Goal: Task Accomplishment & Management: Complete application form

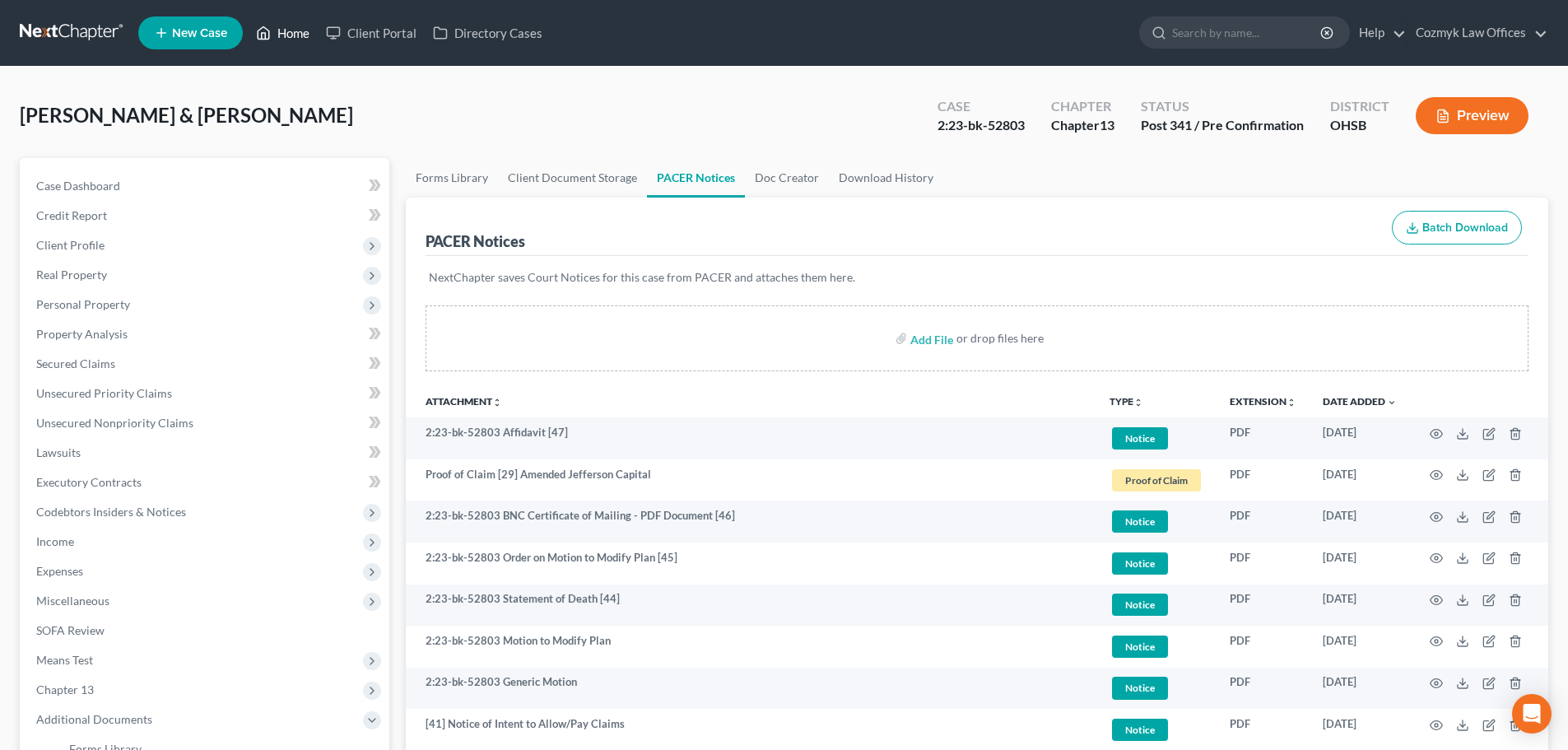
click at [299, 36] on link "Home" at bounding box center [282, 32] width 70 height 29
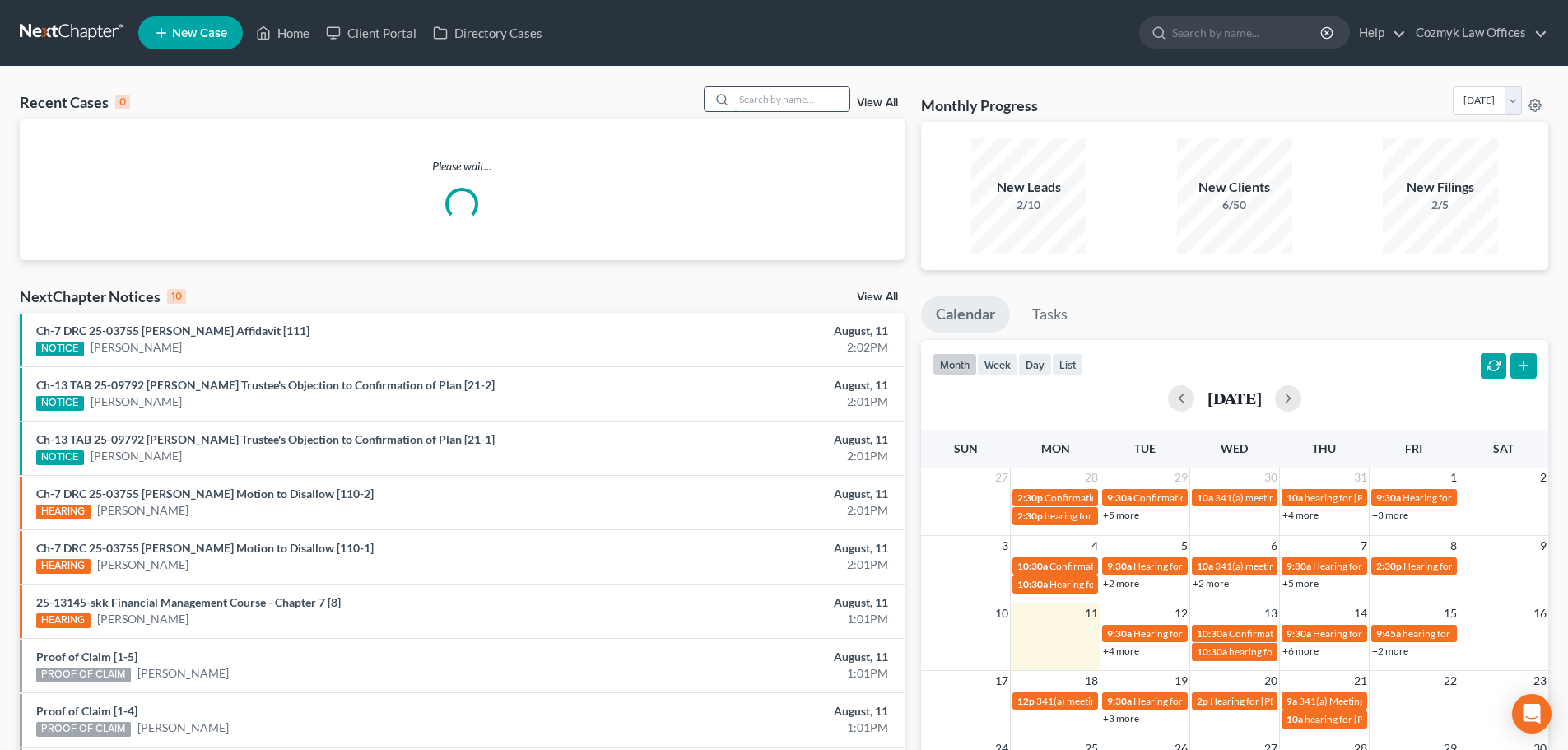
click at [788, 93] on input "search" at bounding box center [792, 99] width 115 height 24
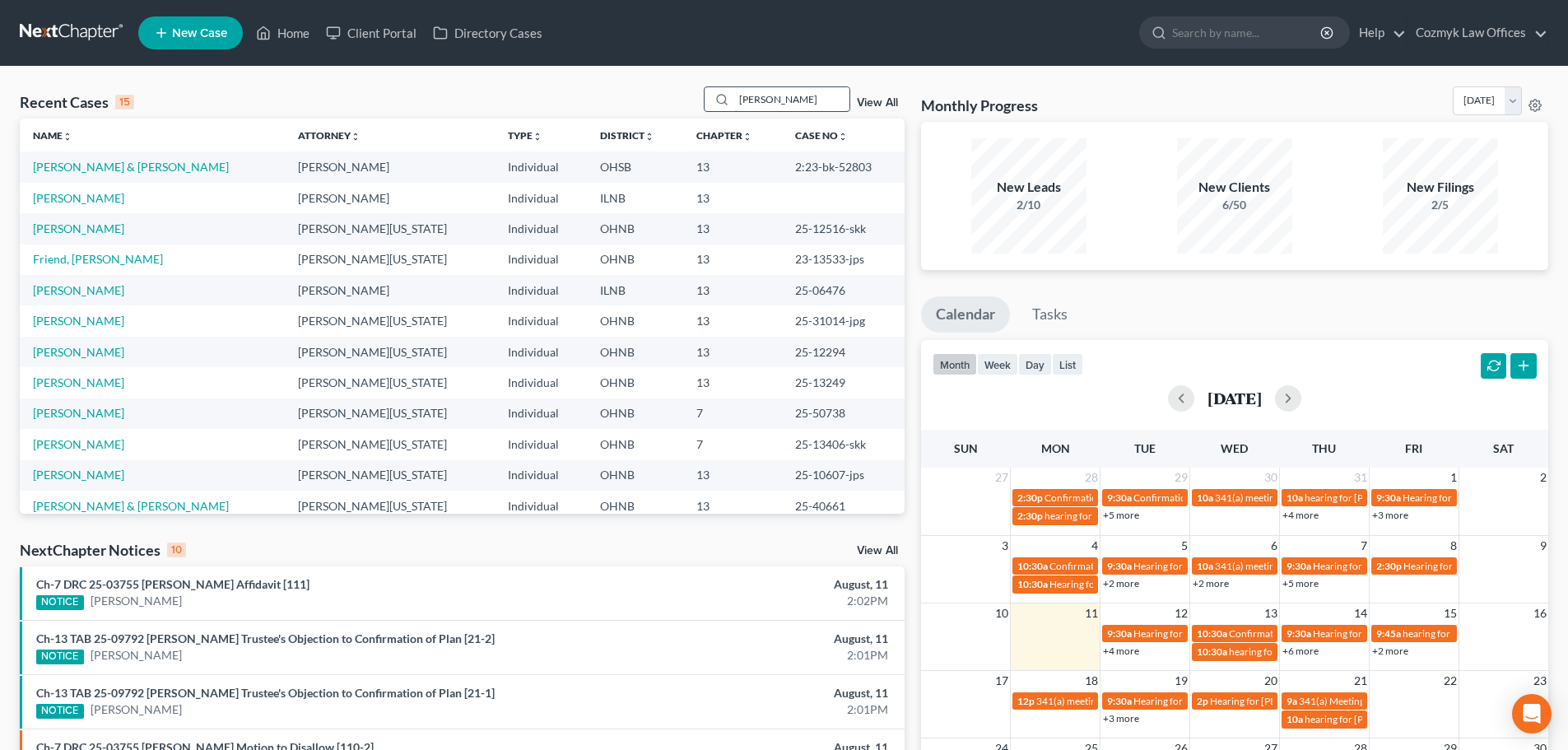
type input "[PERSON_NAME]"
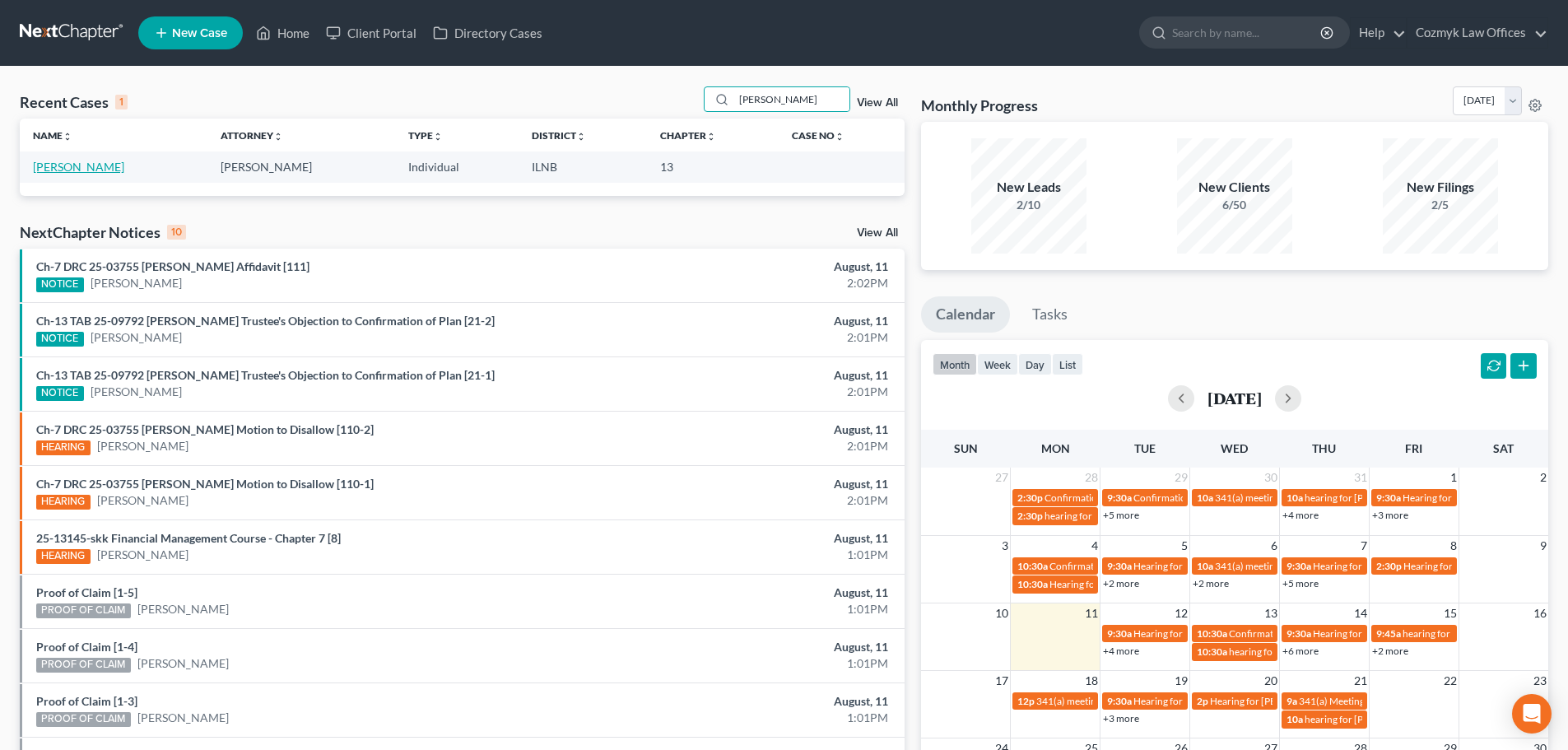
click at [44, 161] on link "[PERSON_NAME]" at bounding box center [78, 167] width 91 height 14
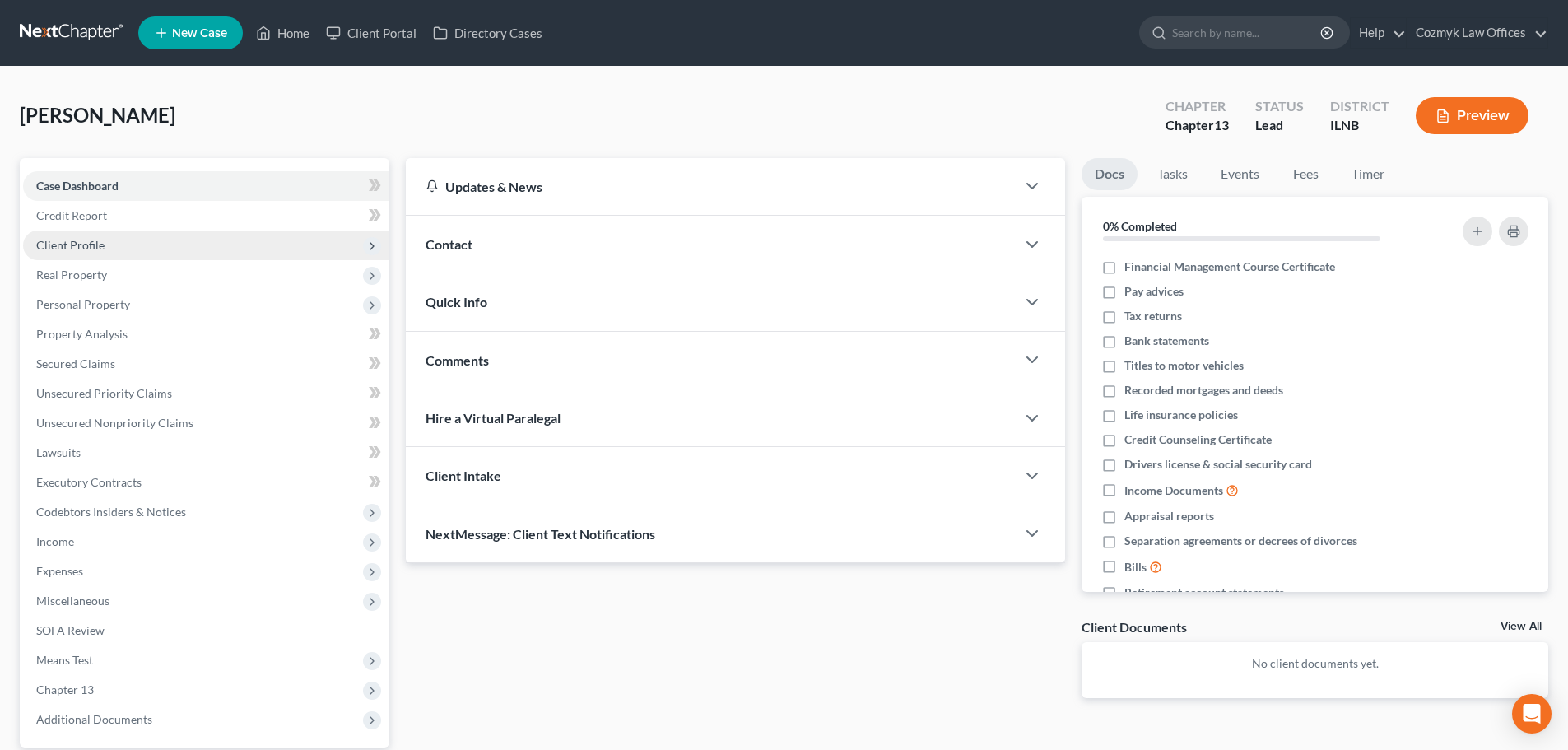
click at [86, 236] on span "Client Profile" at bounding box center [205, 245] width 366 height 29
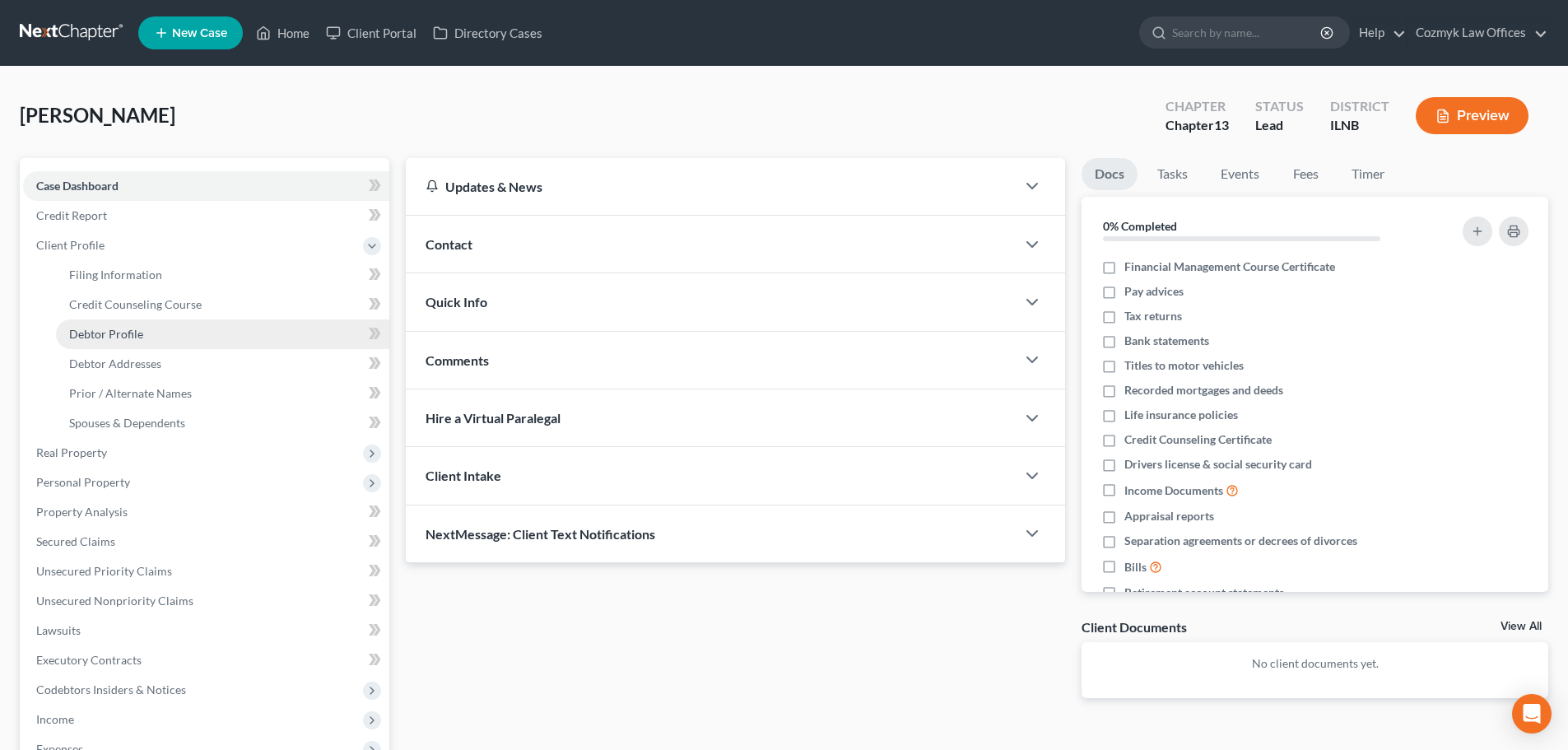
click at [88, 332] on span "Debtor Profile" at bounding box center [105, 333] width 74 height 14
select select "1"
select select "3"
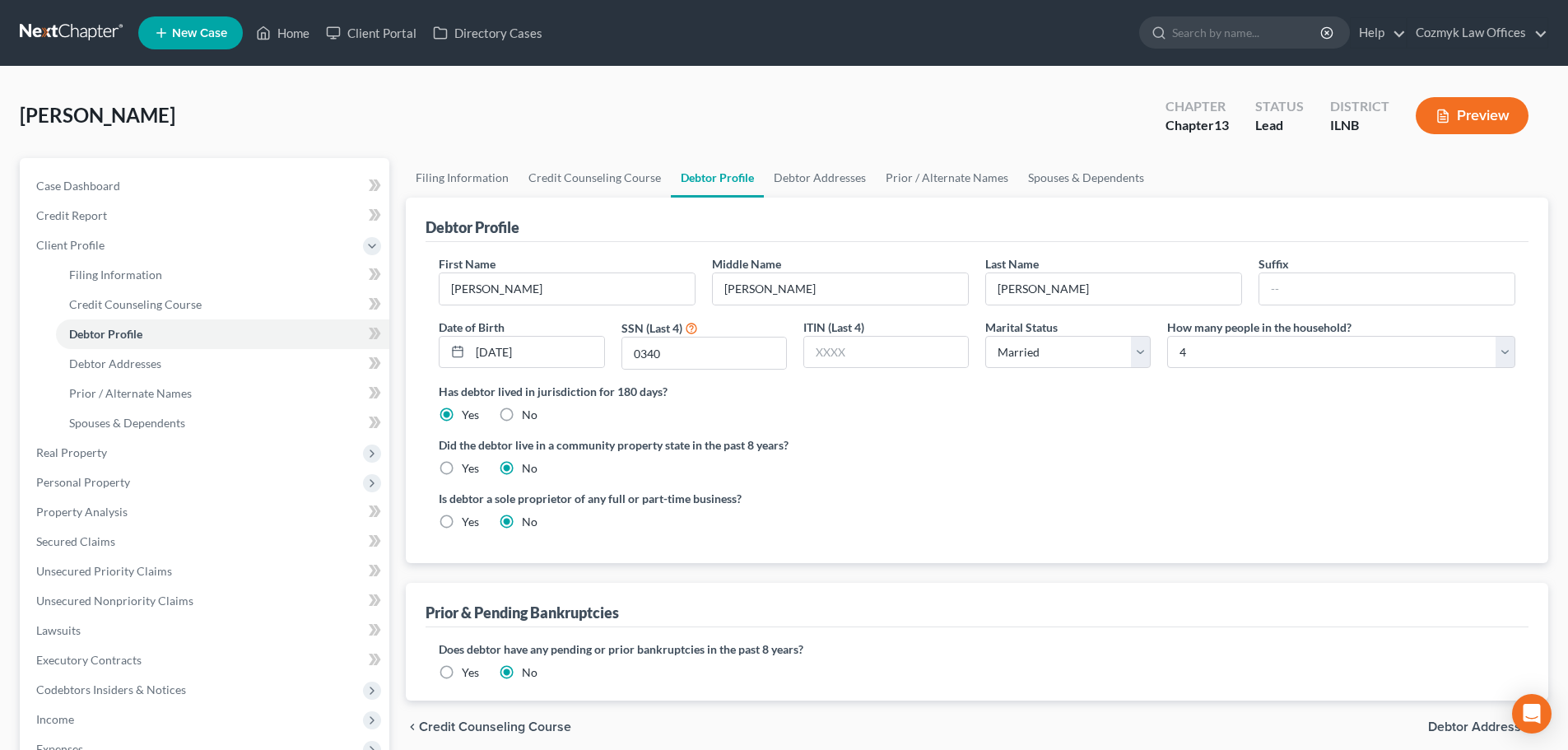
radio input "true"
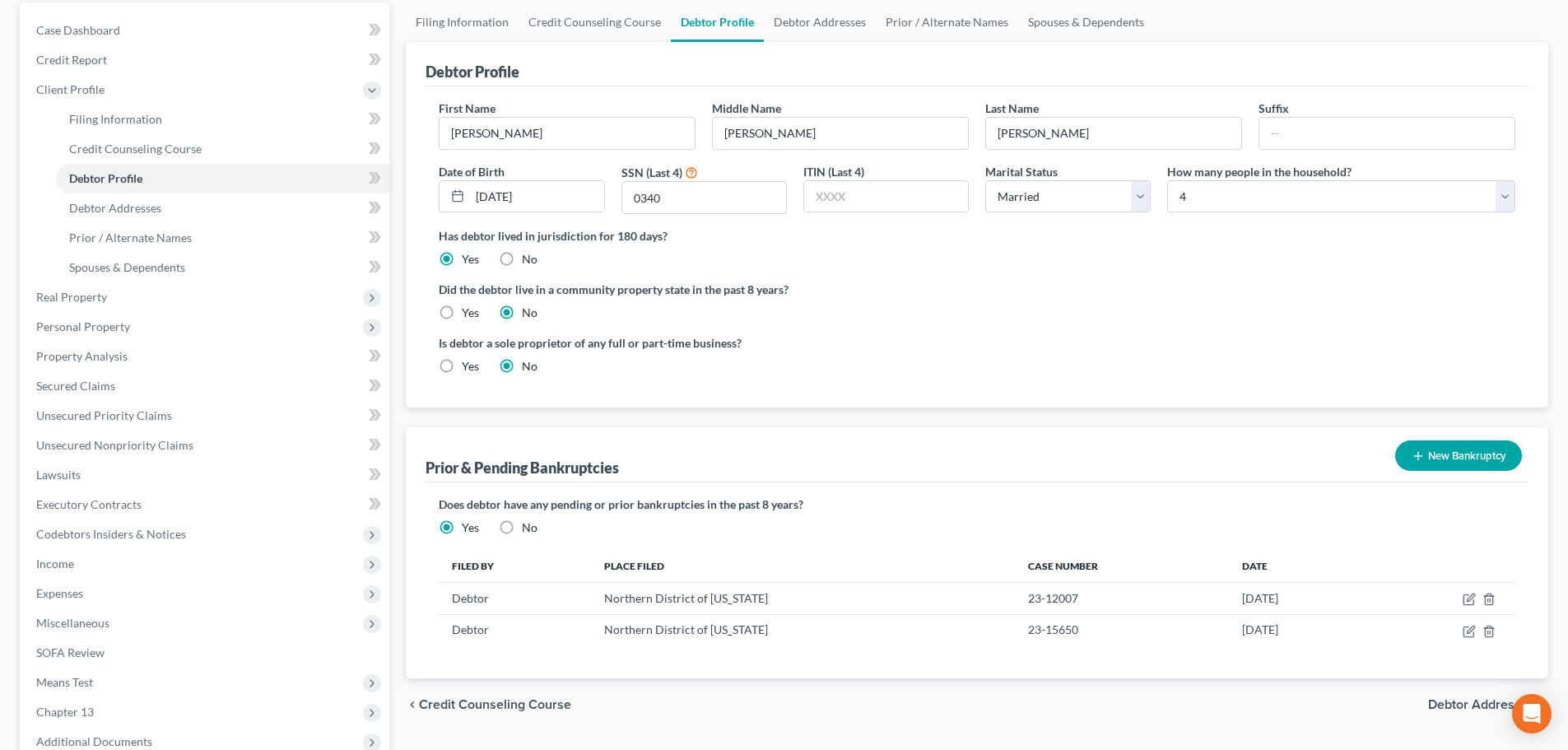
scroll to position [165, 0]
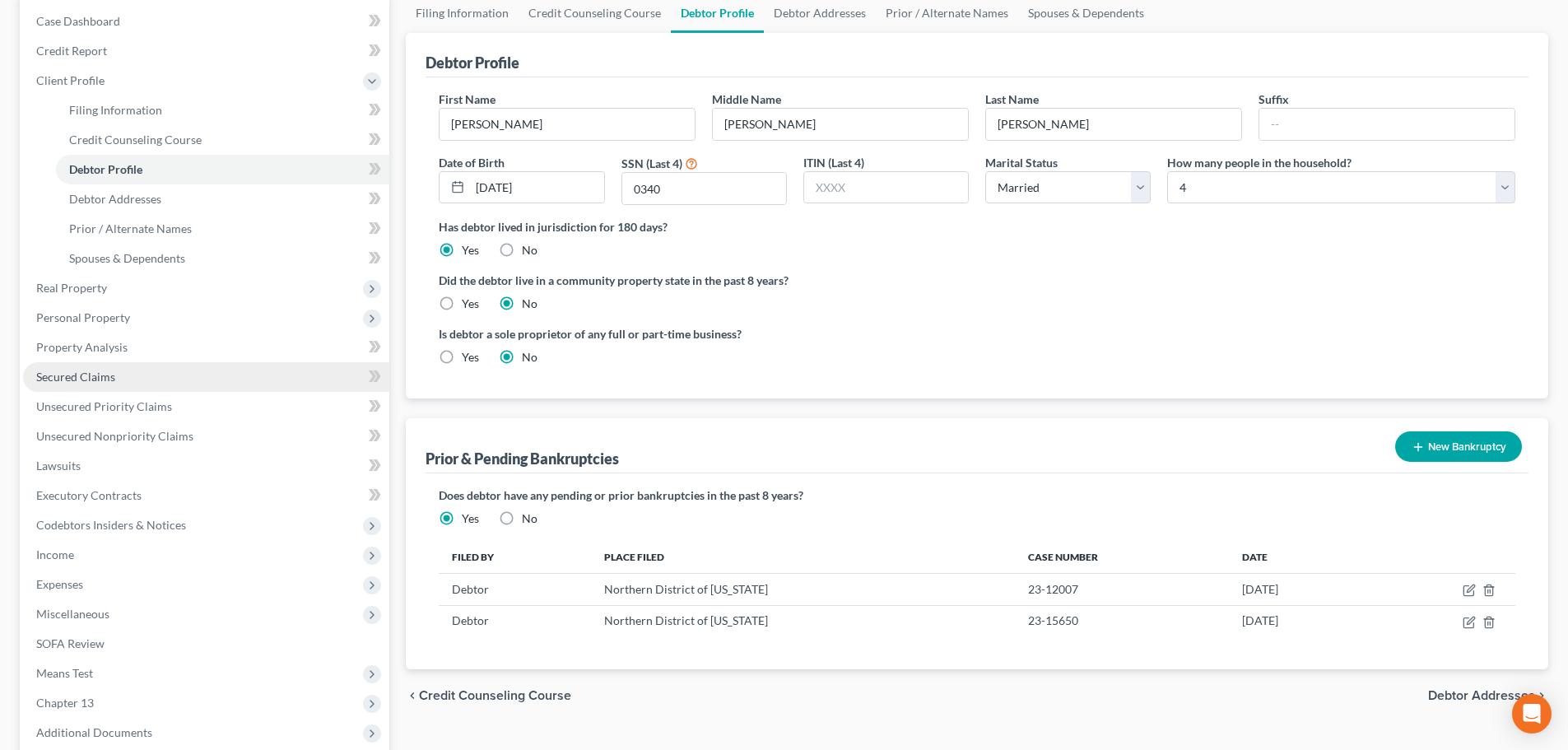
click at [82, 367] on link "Secured Claims" at bounding box center [205, 376] width 366 height 29
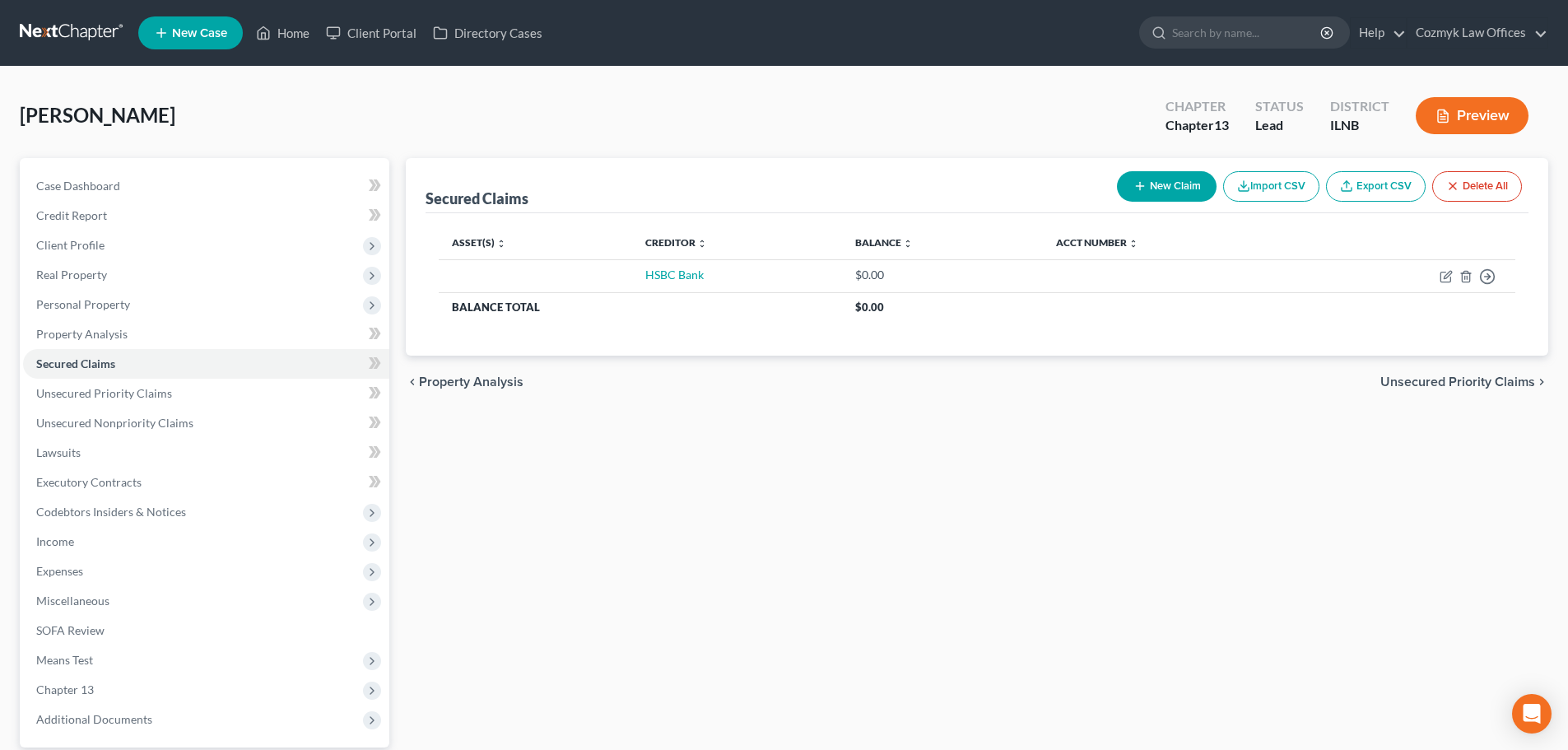
click at [1173, 190] on button "New Claim" at bounding box center [1167, 186] width 100 height 30
select select "0"
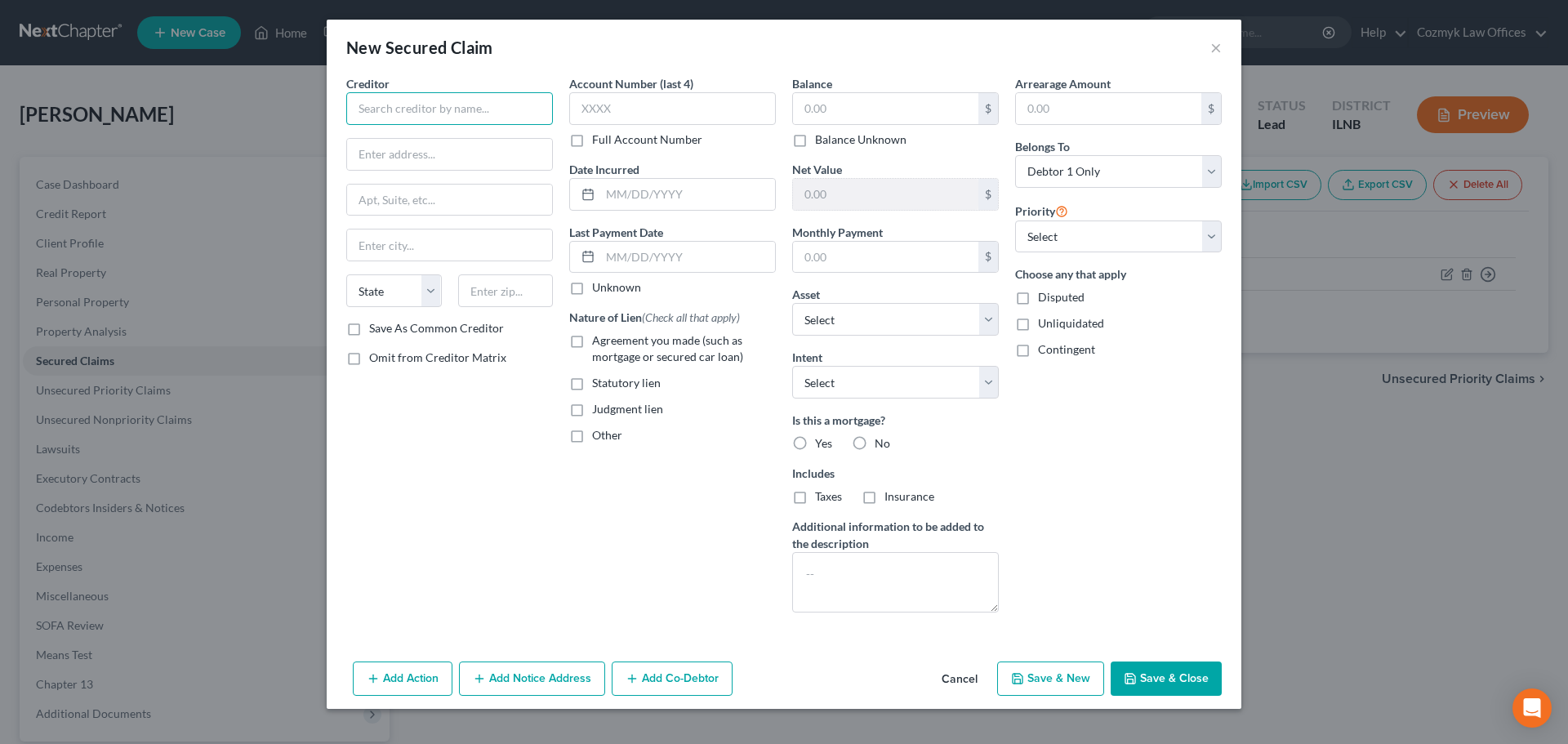
click at [423, 115] on input "text" at bounding box center [449, 108] width 206 height 33
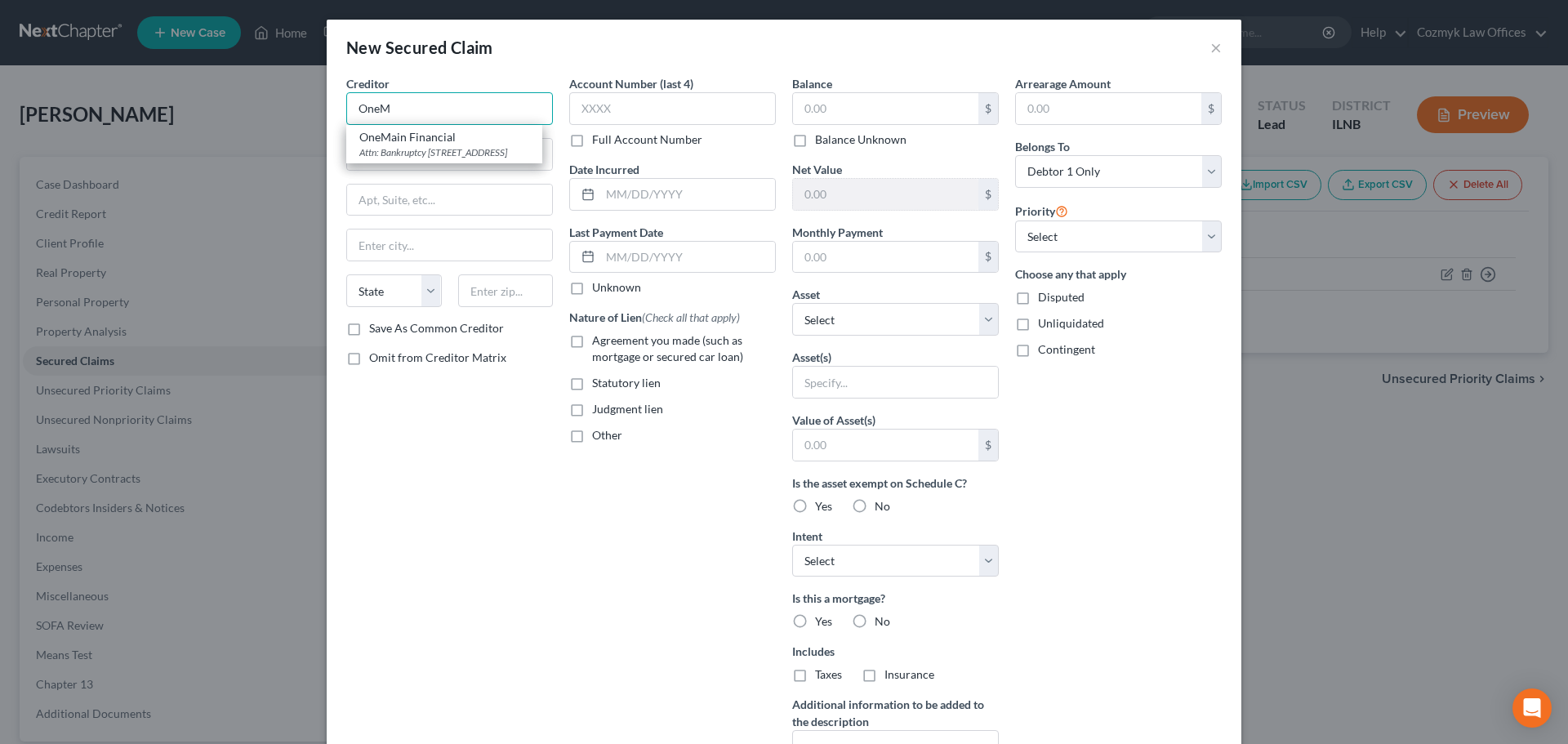
type input "OneMain Financial"
type input "Attn: Bankruptcy"
type input "PO Box 3251"
type input "[GEOGRAPHIC_DATA]"
select select "15"
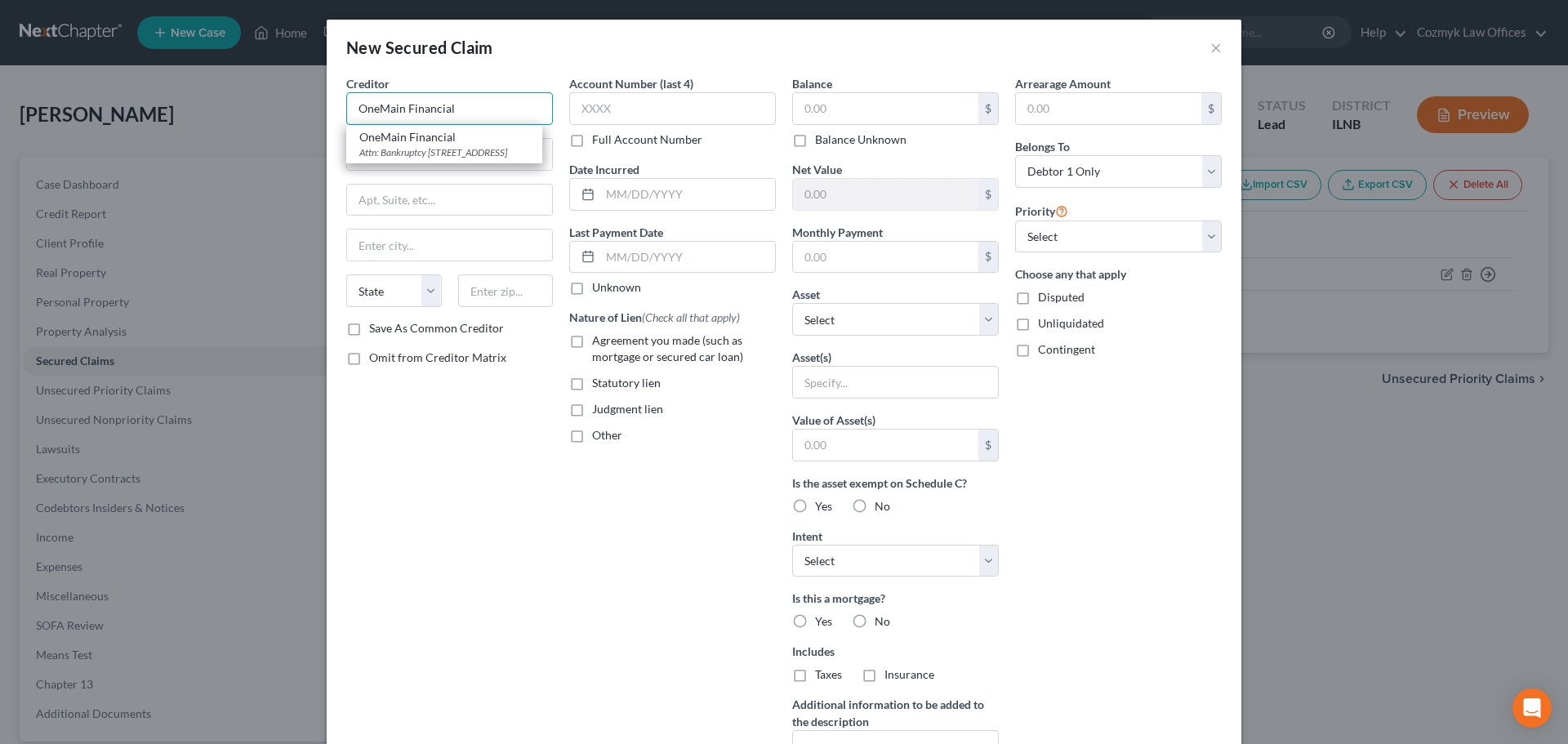
type input "47731"
type input "OneMain Financial"
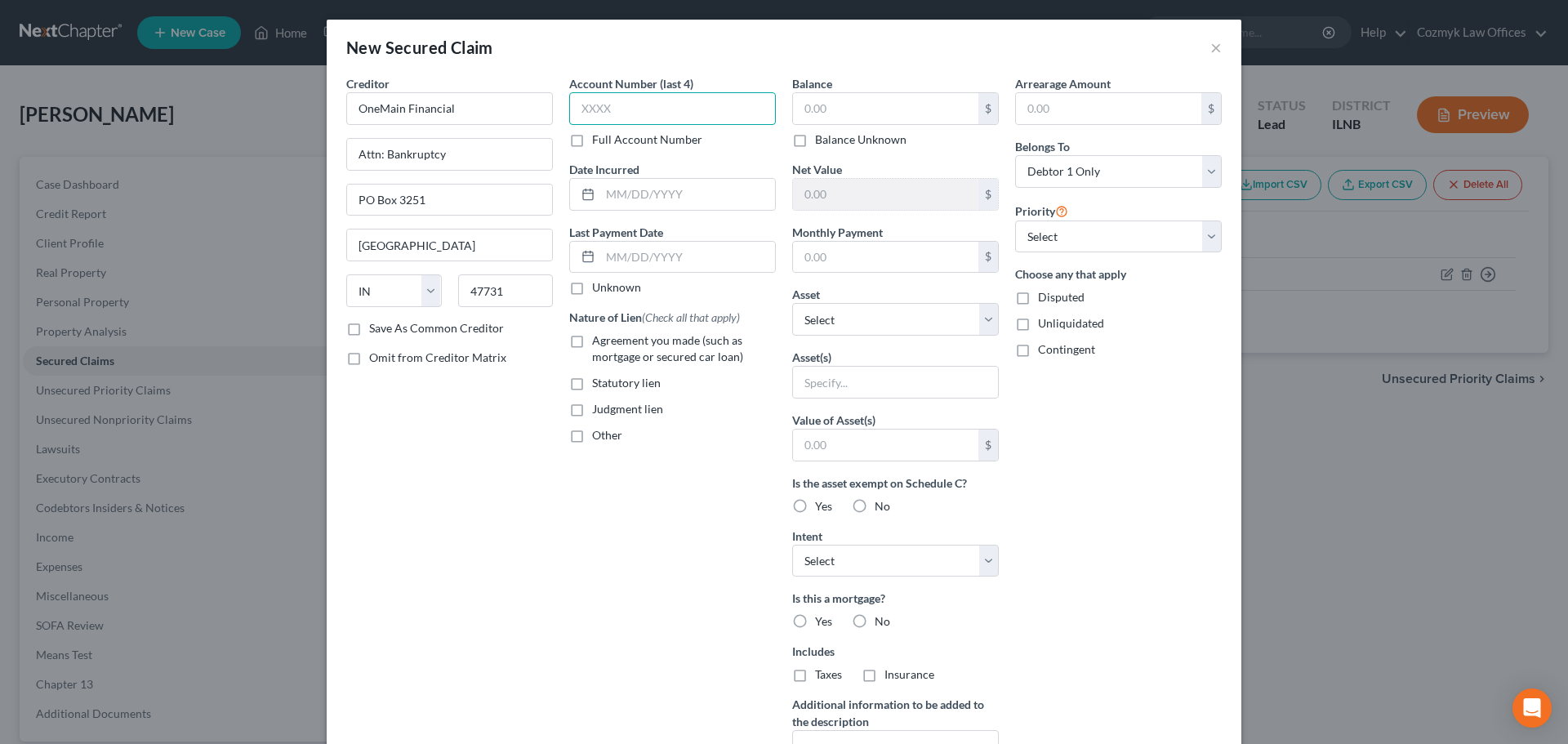
click at [668, 106] on input "text" at bounding box center [672, 108] width 206 height 33
type input "4954"
type input "2023"
click at [692, 333] on span "Agreement you made (such as mortgage or secured car loan)" at bounding box center [668, 348] width 151 height 30
click at [609, 333] on input "Agreement you made (such as mortgage or secured car loan)" at bounding box center [603, 337] width 10 height 10
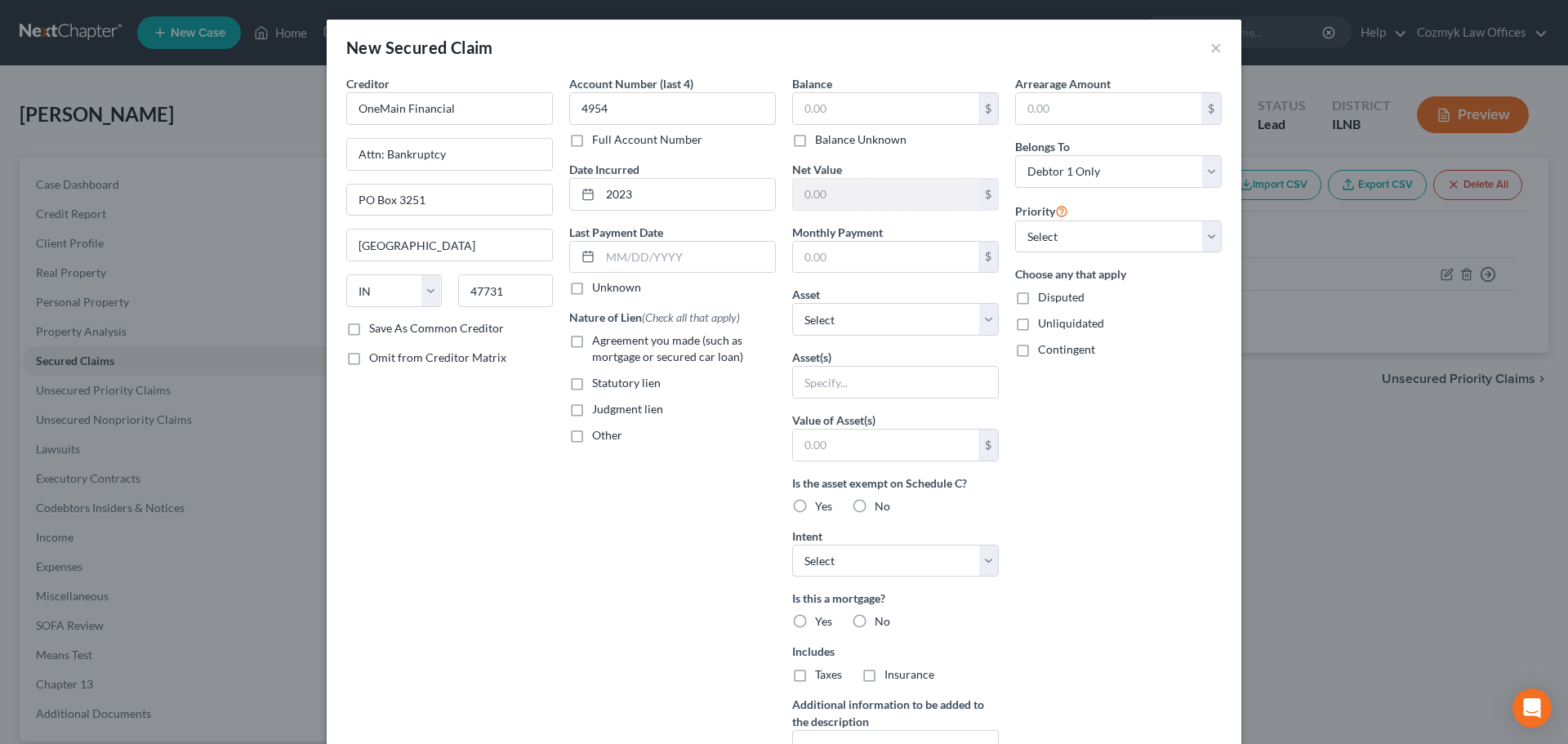
checkbox input "true"
click at [896, 112] on input "text" at bounding box center [885, 108] width 186 height 31
type input "17,448"
click at [876, 255] on input "text" at bounding box center [885, 257] width 186 height 31
type input "611"
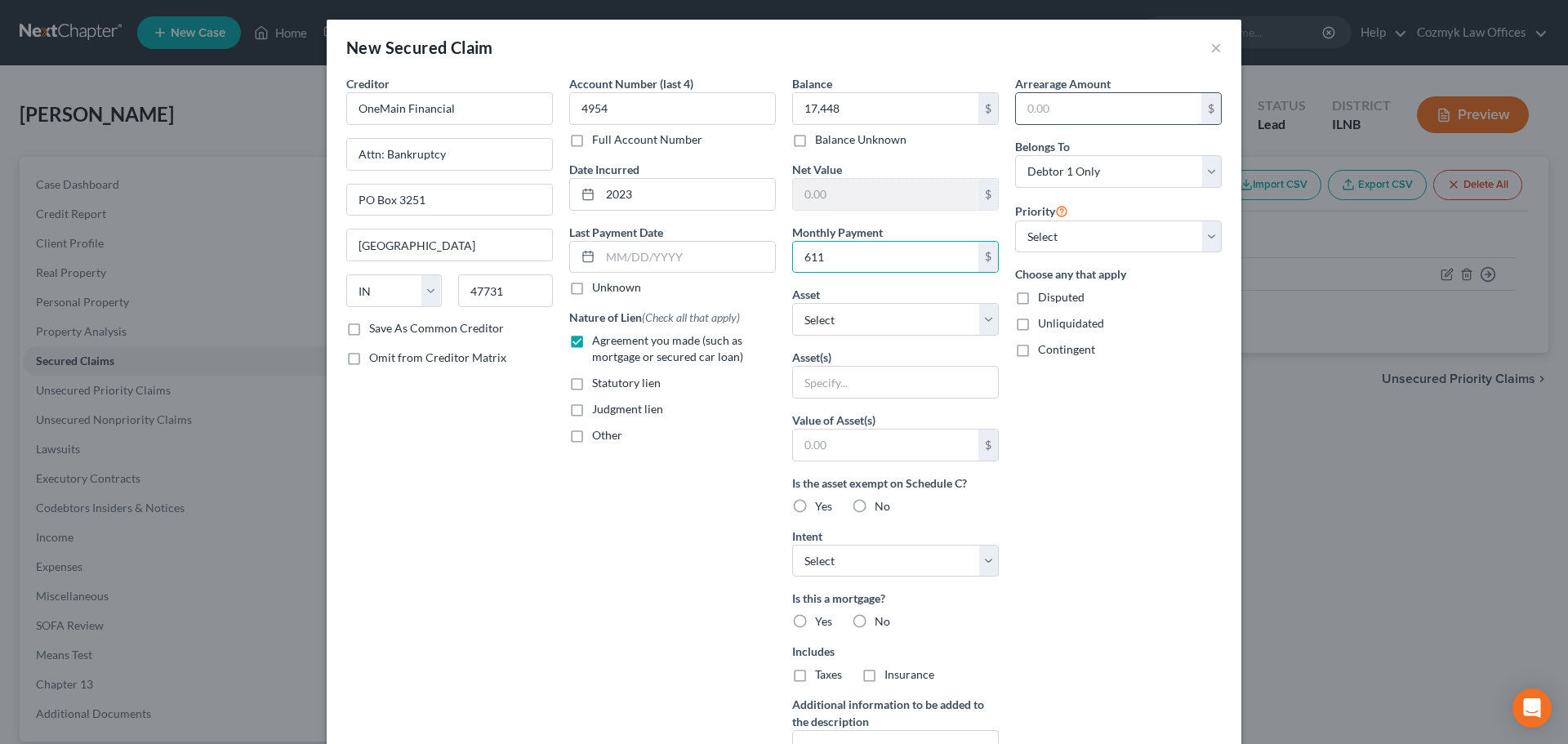
click at [1059, 108] on input "text" at bounding box center [1109, 108] width 186 height 31
type input "1,926"
click at [1072, 237] on select "Select 1st 2nd 3rd 4th 5th 6th 7th 8th 9th 10th 11th 12th 13th 14th 15th 16th 1…" at bounding box center [1118, 236] width 206 height 33
select select "0"
click at [1015, 220] on select "Select 1st 2nd 3rd 4th 5th 6th 7th 8th 9th 10th 11th 12th 13th 14th 15th 16th 1…" at bounding box center [1118, 236] width 206 height 33
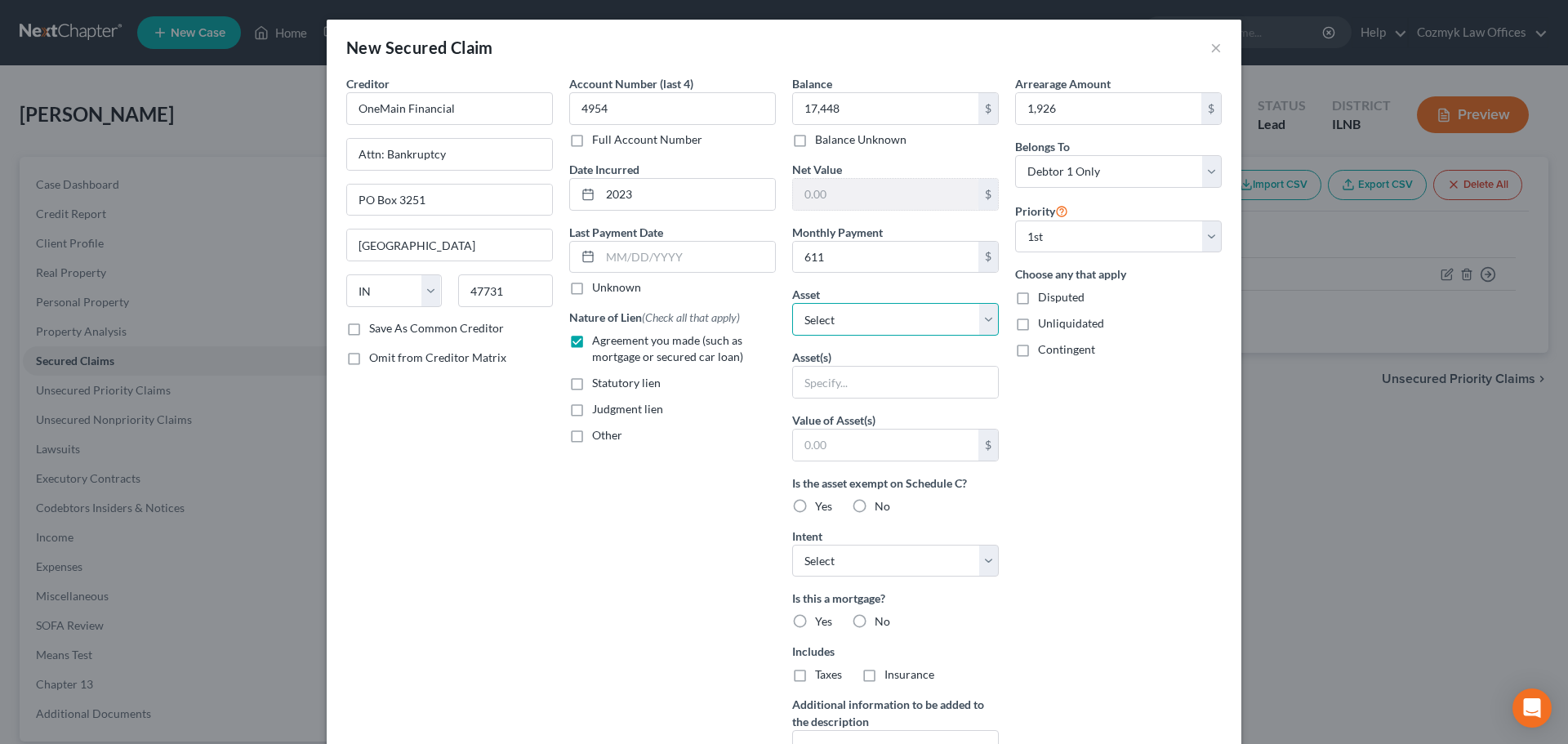
click at [863, 322] on select "Select Other Multiple Assets Jewelry - miscellaneous jewelry - $100.0 73 [PERSO…" at bounding box center [895, 318] width 206 height 33
select select "8"
click at [792, 302] on select "Select Other Multiple Assets Jewelry - miscellaneous jewelry - $100.0 73 [PERSO…" at bounding box center [895, 318] width 206 height 33
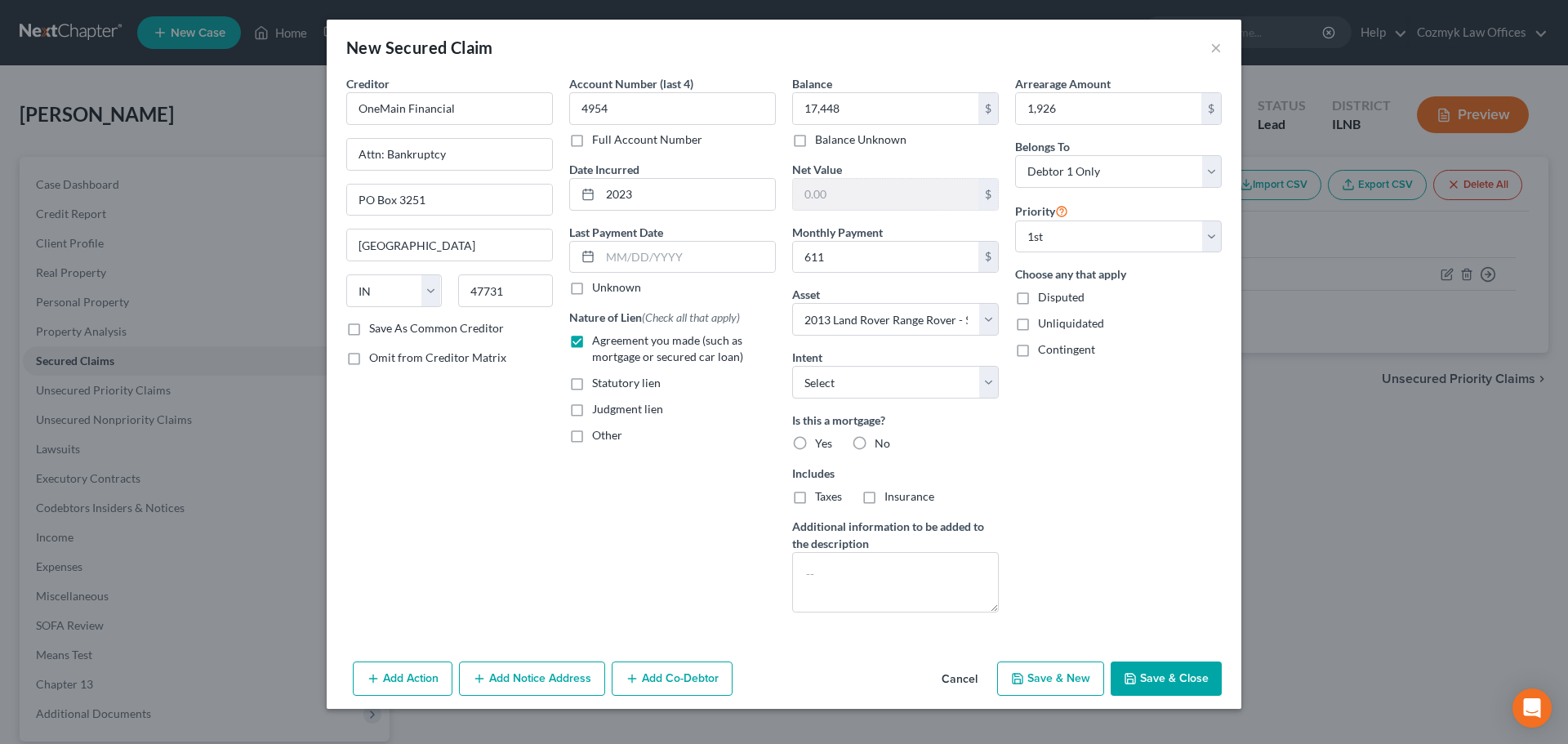
click at [875, 444] on label "No" at bounding box center [883, 442] width 16 height 16
click at [882, 444] on input "No" at bounding box center [886, 440] width 10 height 10
radio input "true"
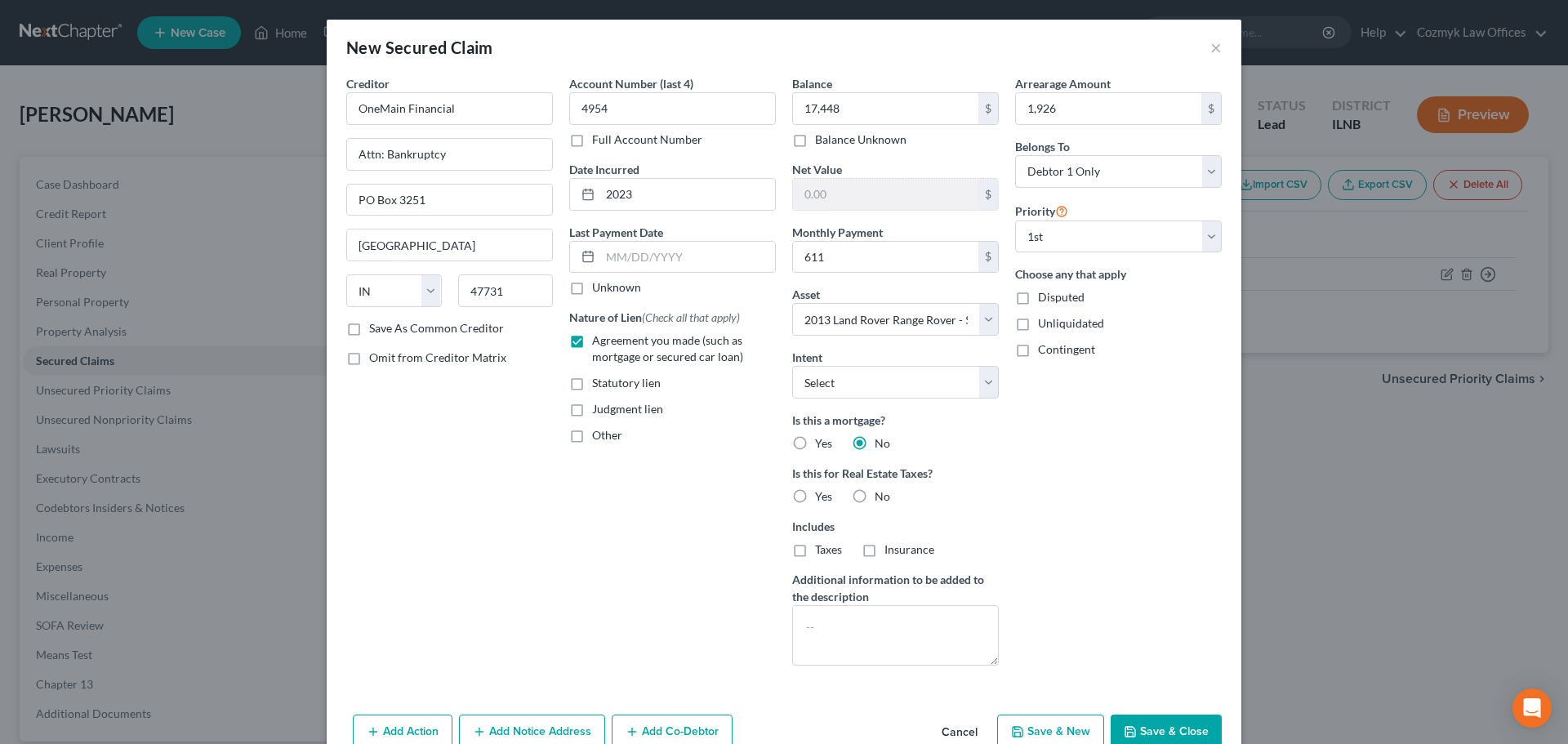
click at [850, 516] on div "Is this a mortgage? Yes No Is this for Real Estate Taxes? Yes No Includes Taxes…" at bounding box center [895, 484] width 206 height 147
click at [875, 498] on label "No" at bounding box center [883, 496] width 16 height 16
click at [882, 498] on input "No" at bounding box center [886, 493] width 10 height 10
radio input "true"
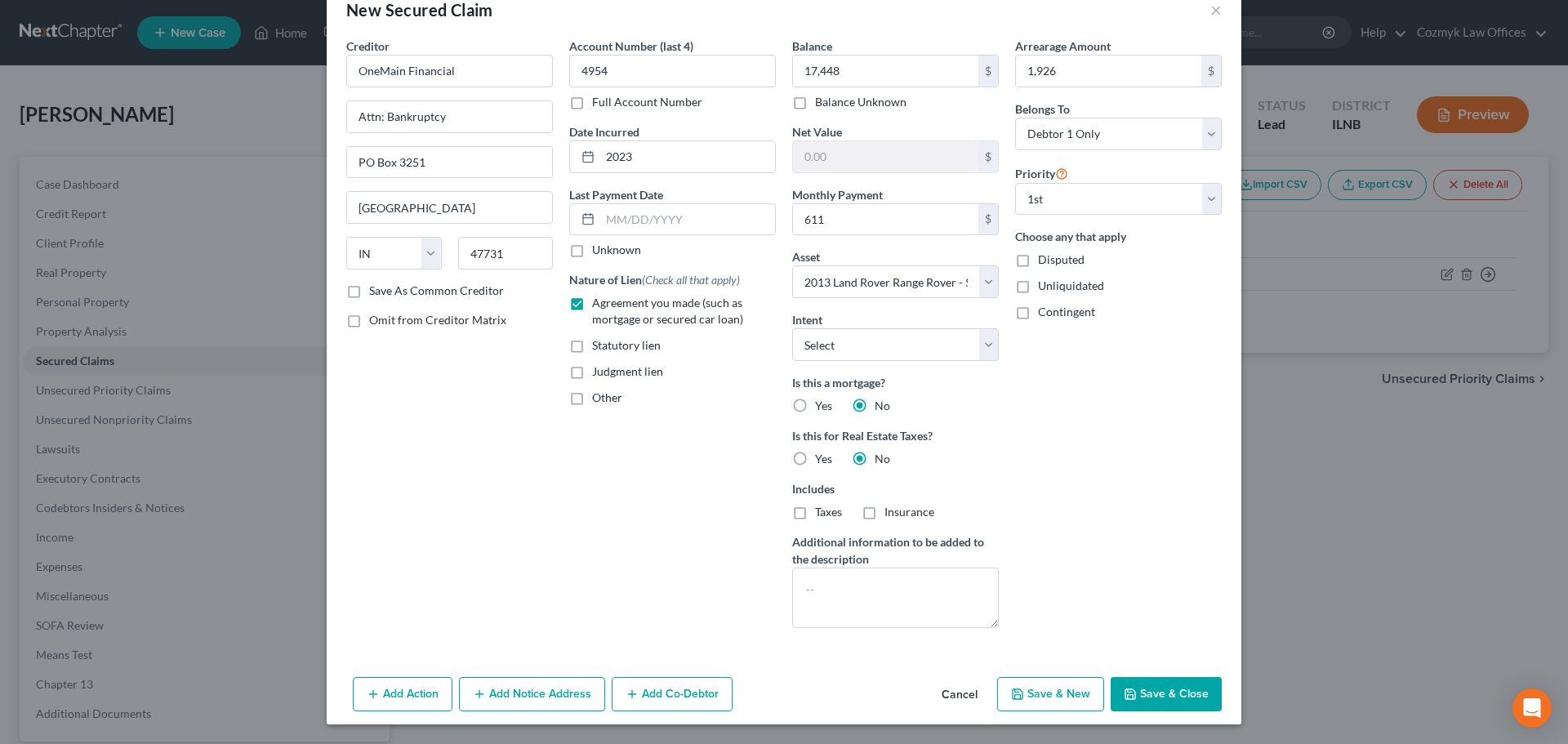
click at [1132, 699] on icon "button" at bounding box center [1130, 694] width 13 height 13
select select
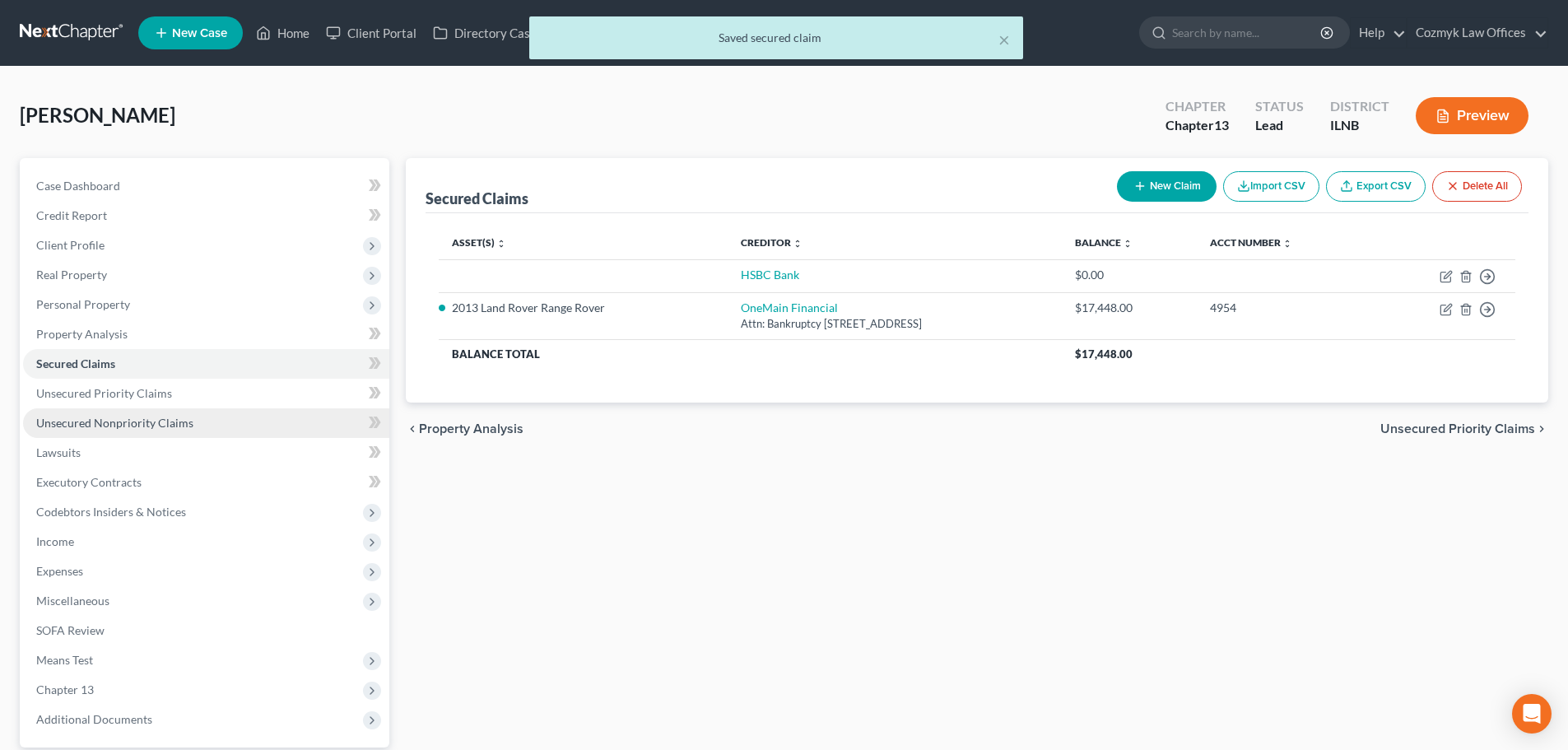
click at [107, 427] on span "Unsecured Nonpriority Claims" at bounding box center [114, 423] width 157 height 14
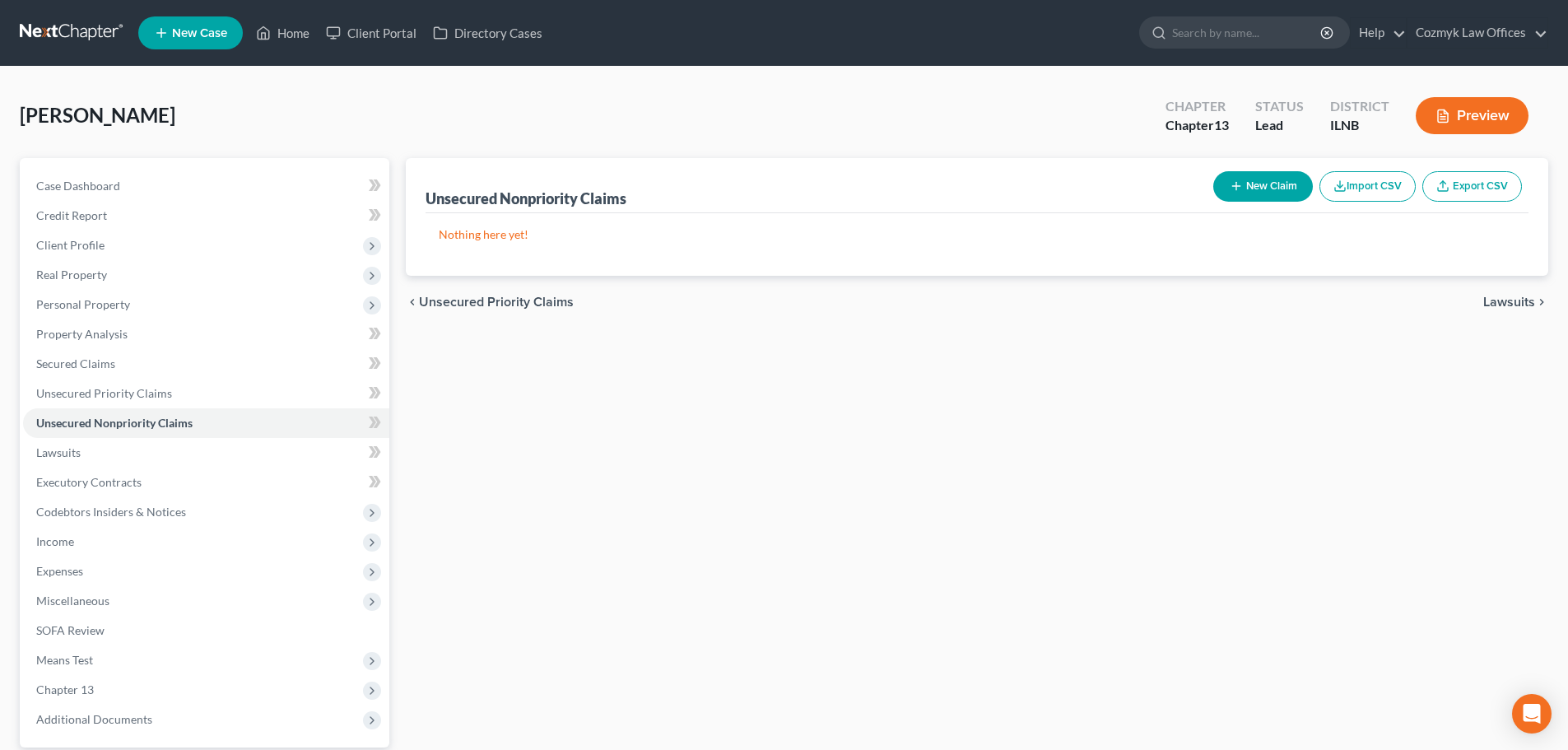
click at [1288, 186] on button "New Claim" at bounding box center [1263, 186] width 100 height 30
select select "0"
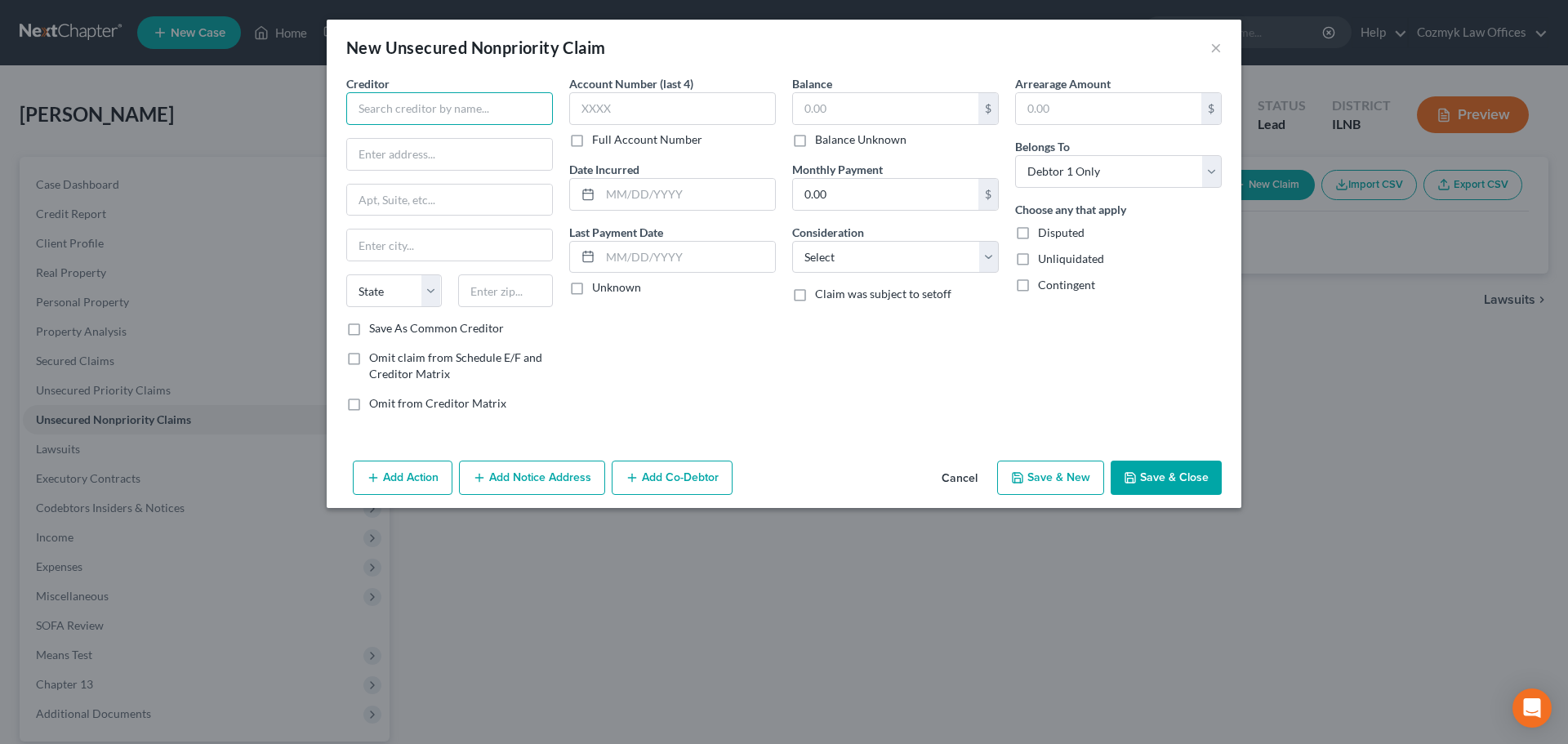
click at [424, 112] on input "text" at bounding box center [449, 108] width 206 height 33
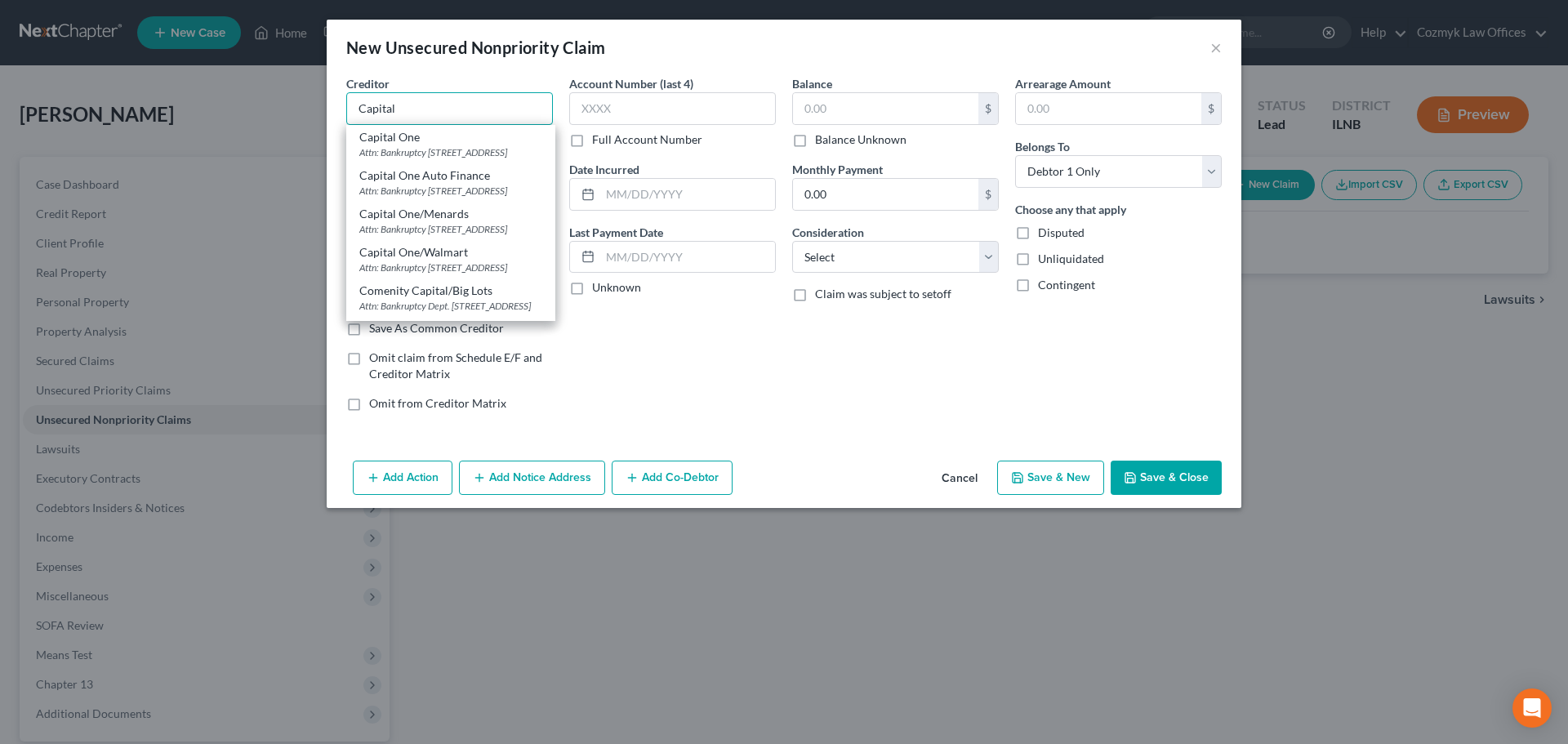
type input "Capital One"
type input "Attn: Bankruptcy"
type input "PO Box 30285"
type input "[GEOGRAPHIC_DATA]"
select select "46"
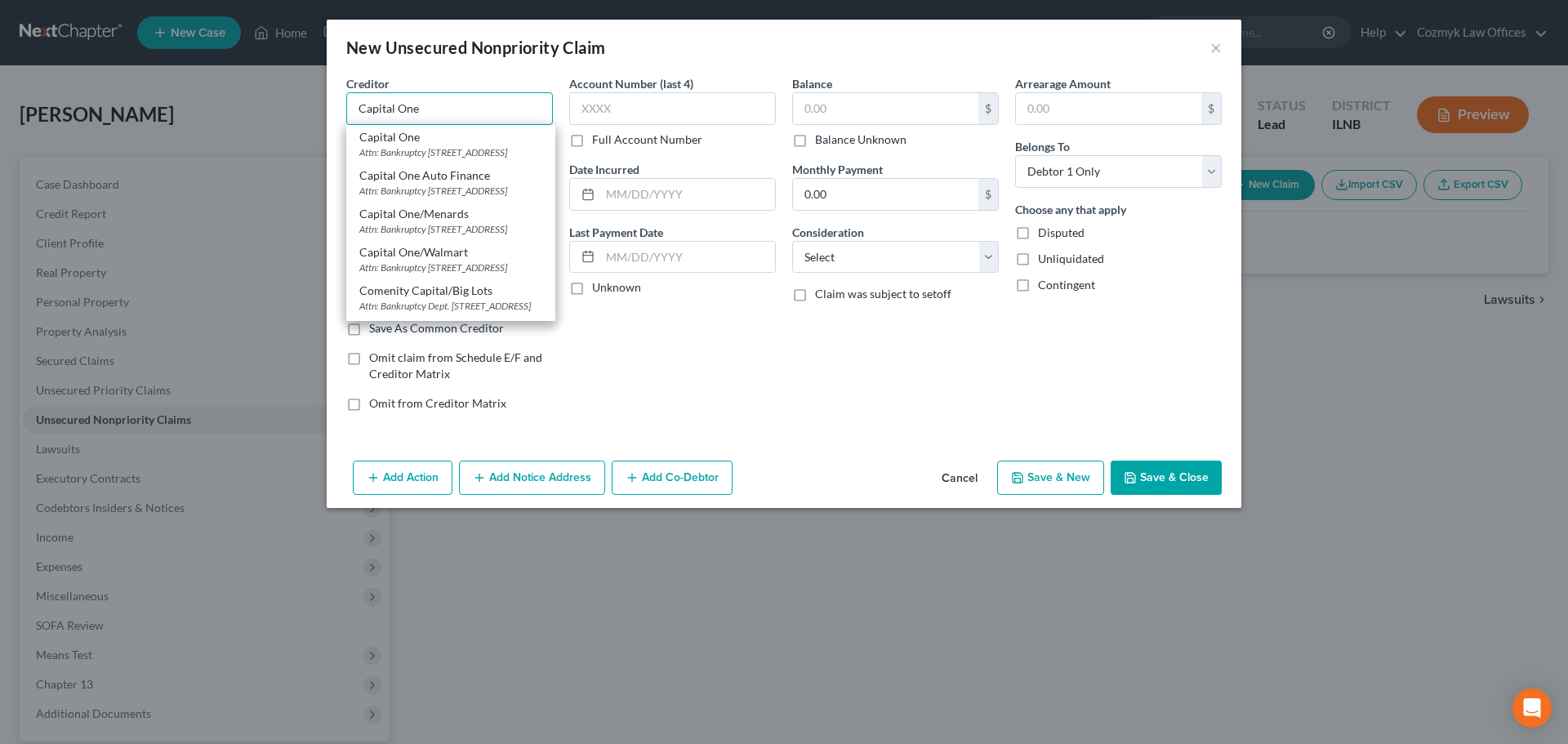
type input "84130"
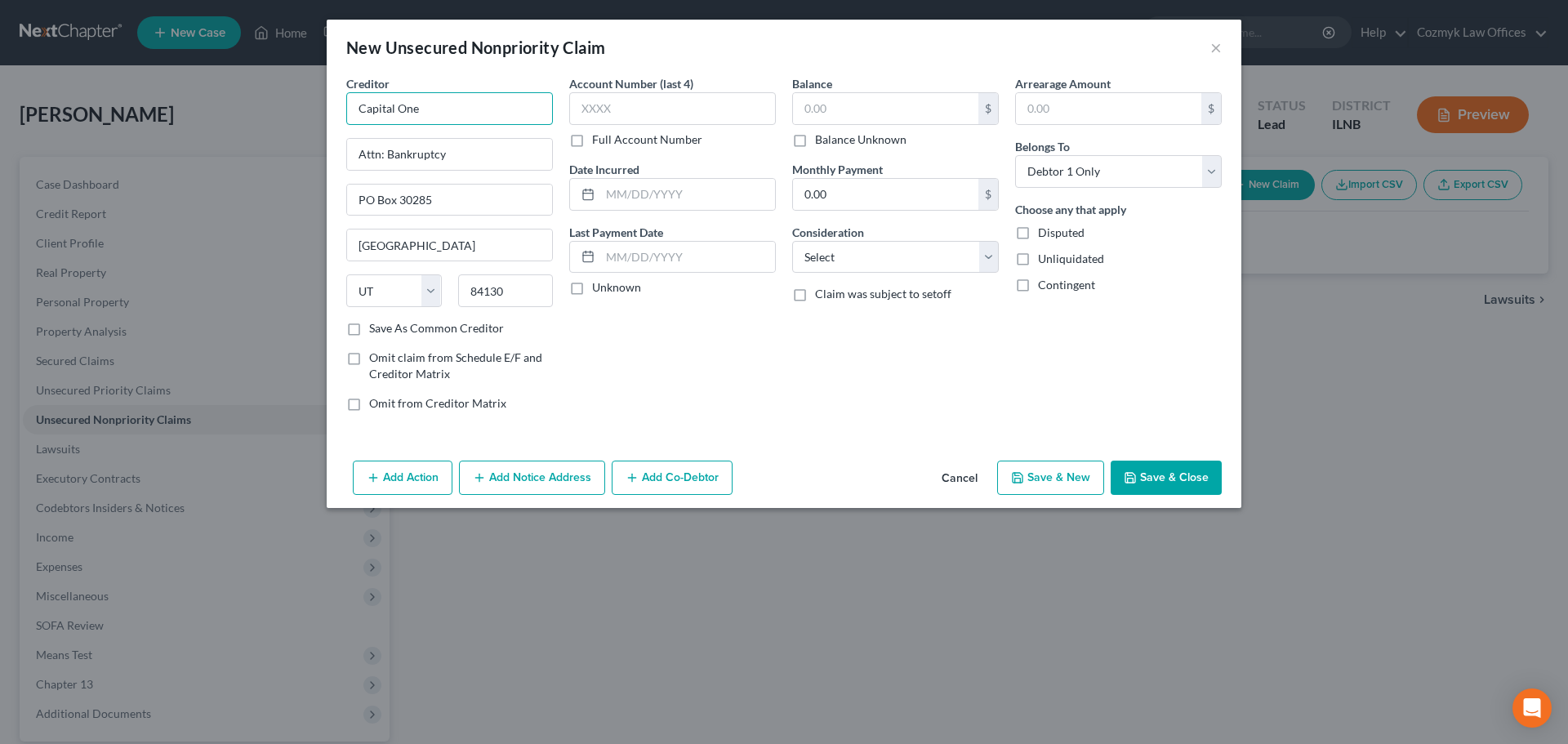
type input "Capital One"
type input "3956"
type input "2021"
type input "4,317"
select select "2"
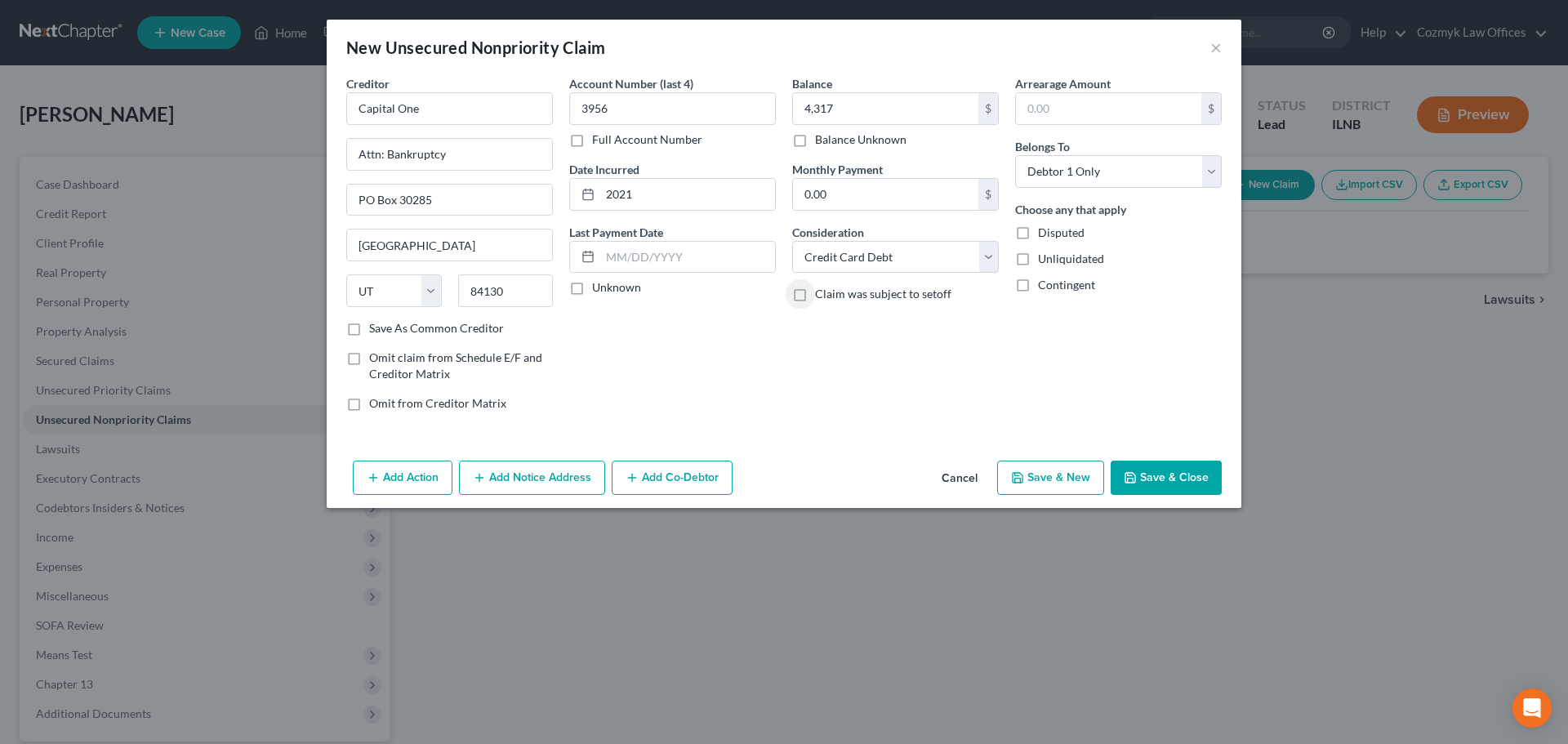
click at [1084, 474] on button "Save & New" at bounding box center [1051, 477] width 107 height 35
select select "0"
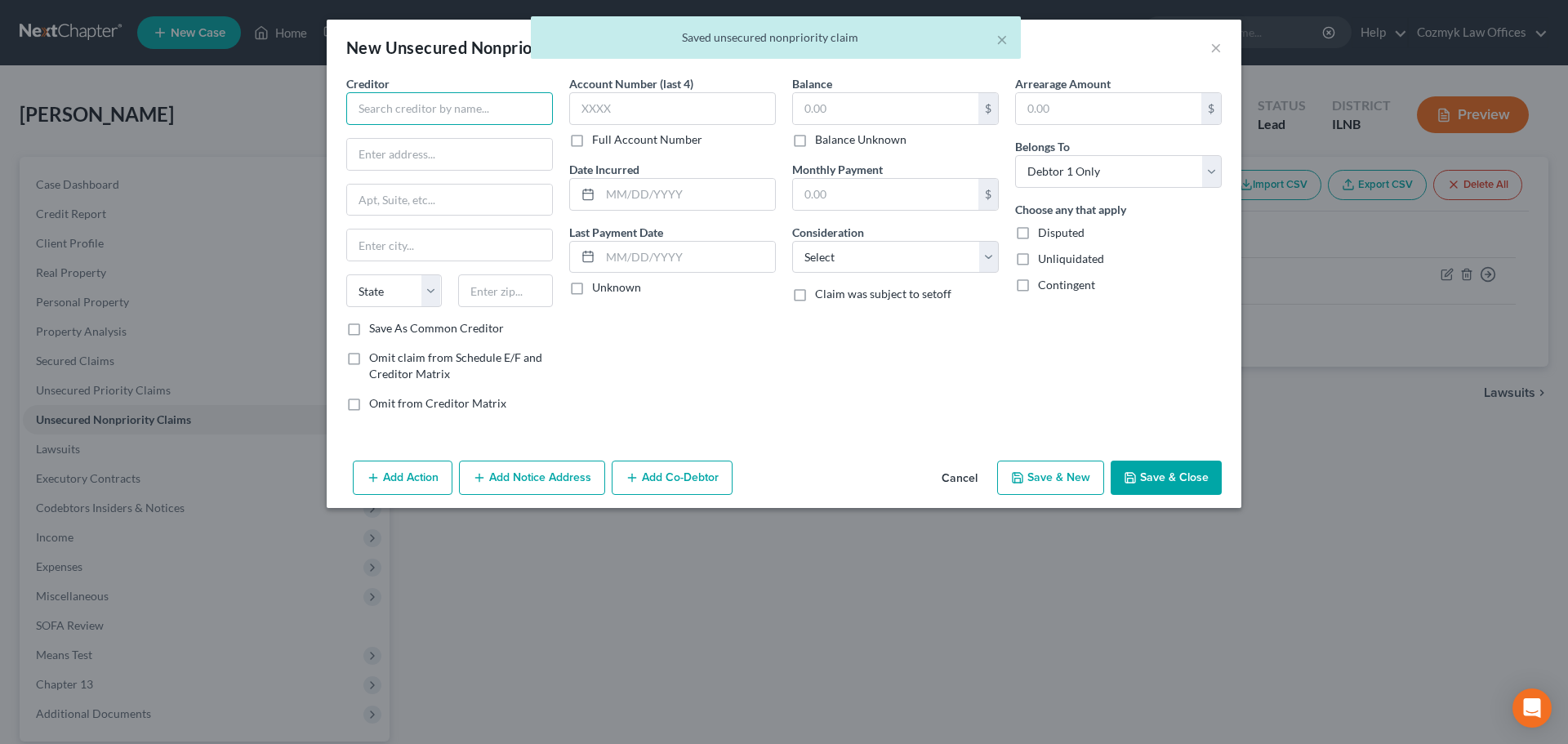
click at [452, 105] on input "text" at bounding box center [449, 108] width 206 height 33
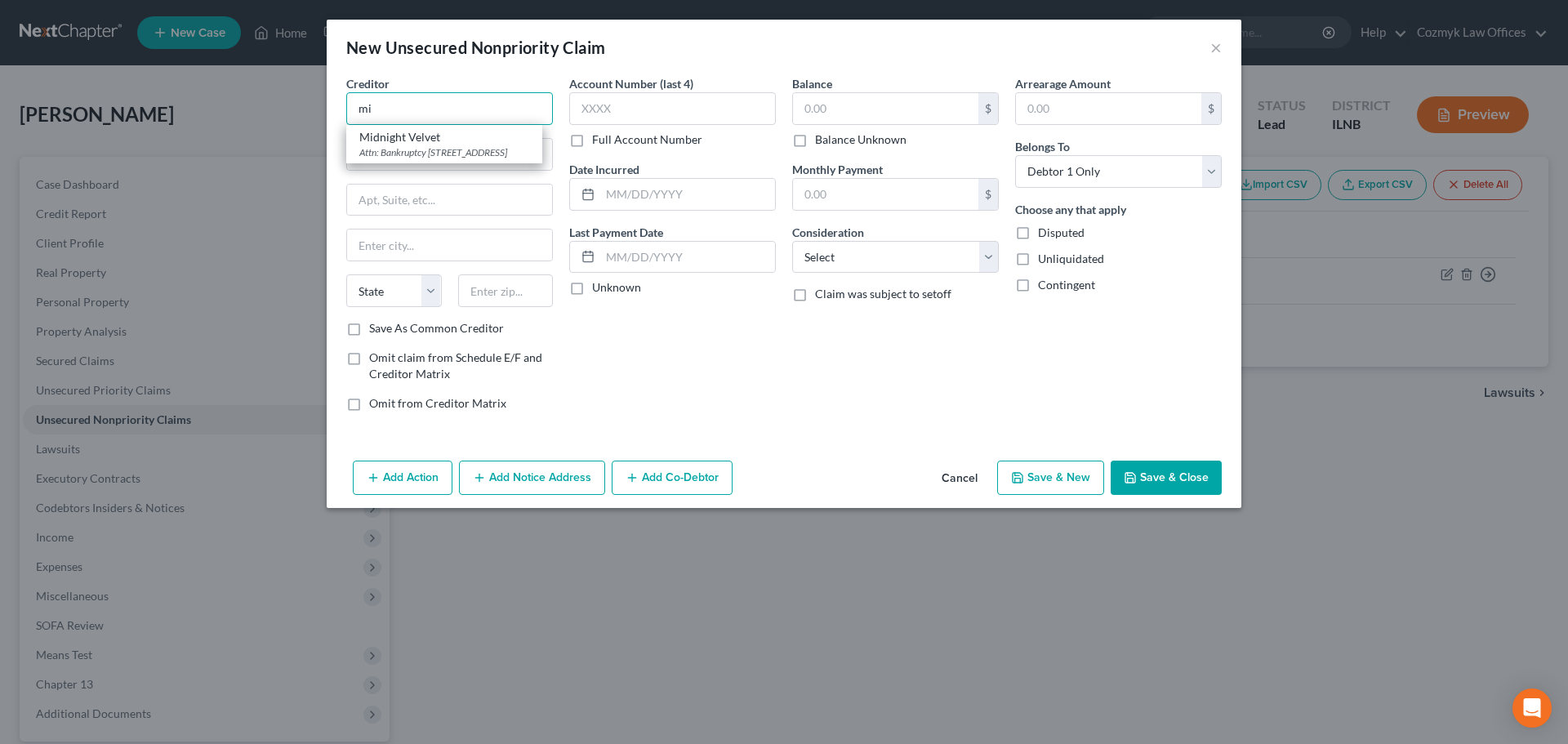
type input "m"
type input "Midnight Velvet/[PERSON_NAME] [PERSON_NAME]"
type input "Attn: Bankruptcy"
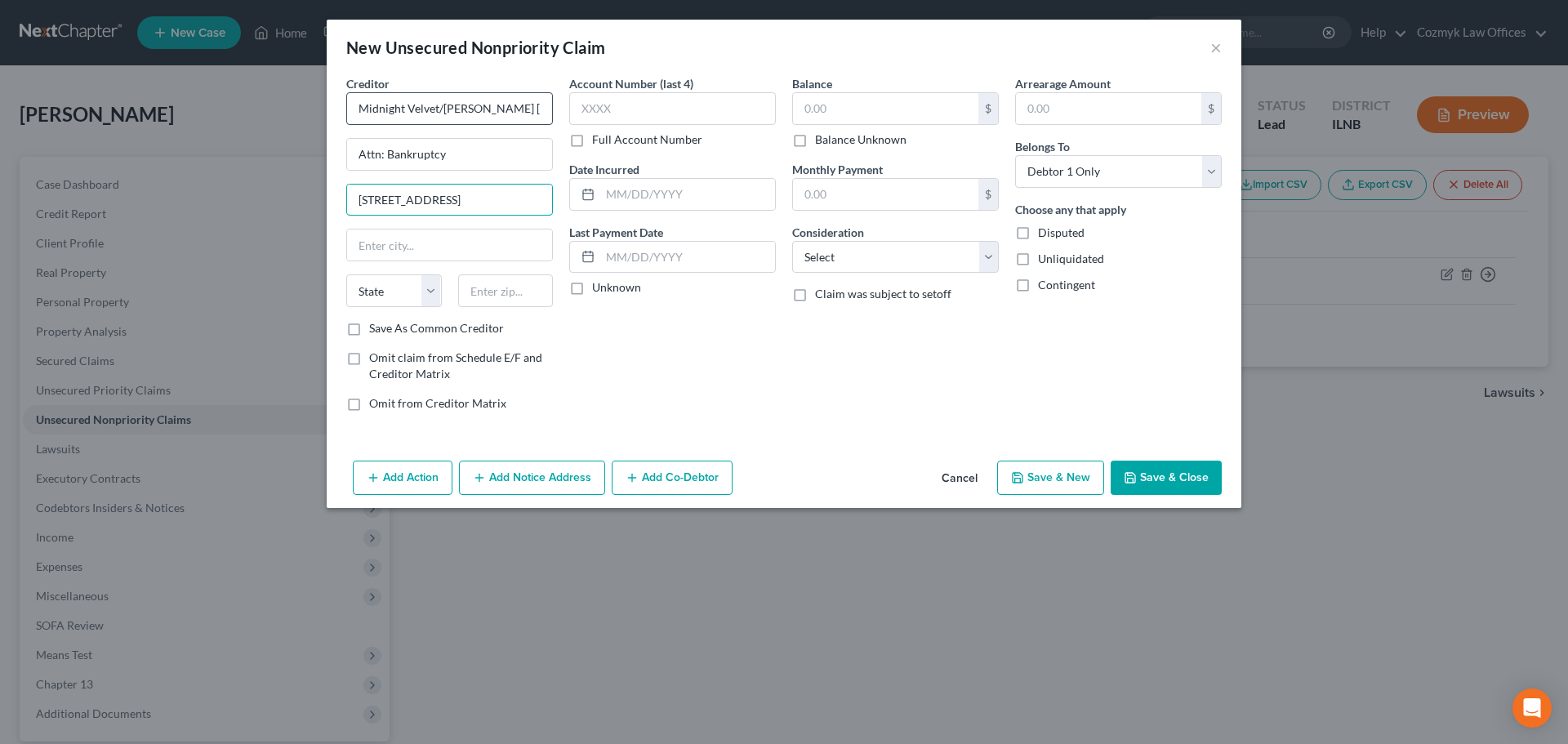
type input "[STREET_ADDRESS]"
type input "53566"
type input "Monroe"
select select "52"
click at [618, 104] on input "text" at bounding box center [672, 108] width 206 height 33
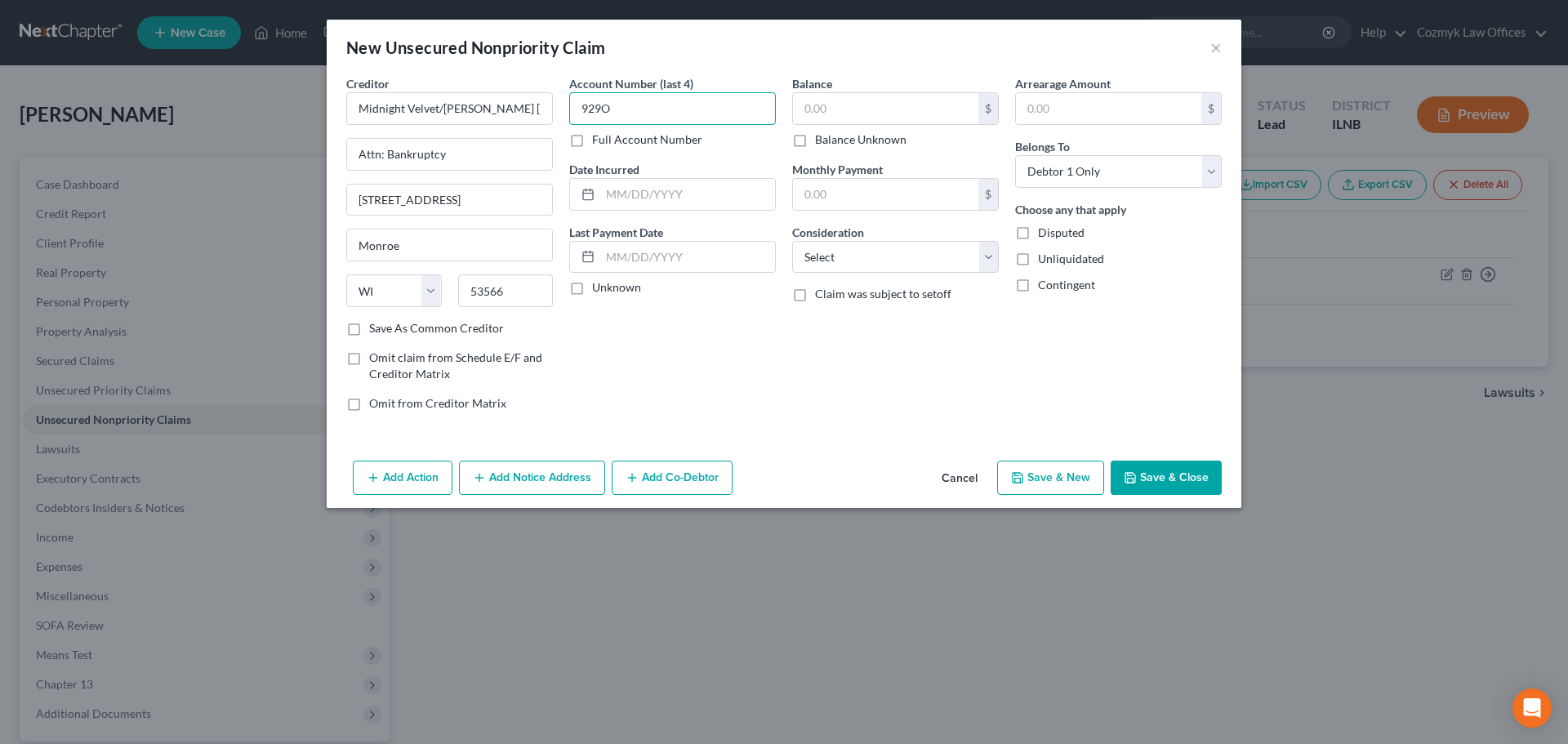
type input "929O"
type input "2011"
type input "1,601"
select select "2"
click at [1068, 474] on button "Save & New" at bounding box center [1051, 477] width 107 height 35
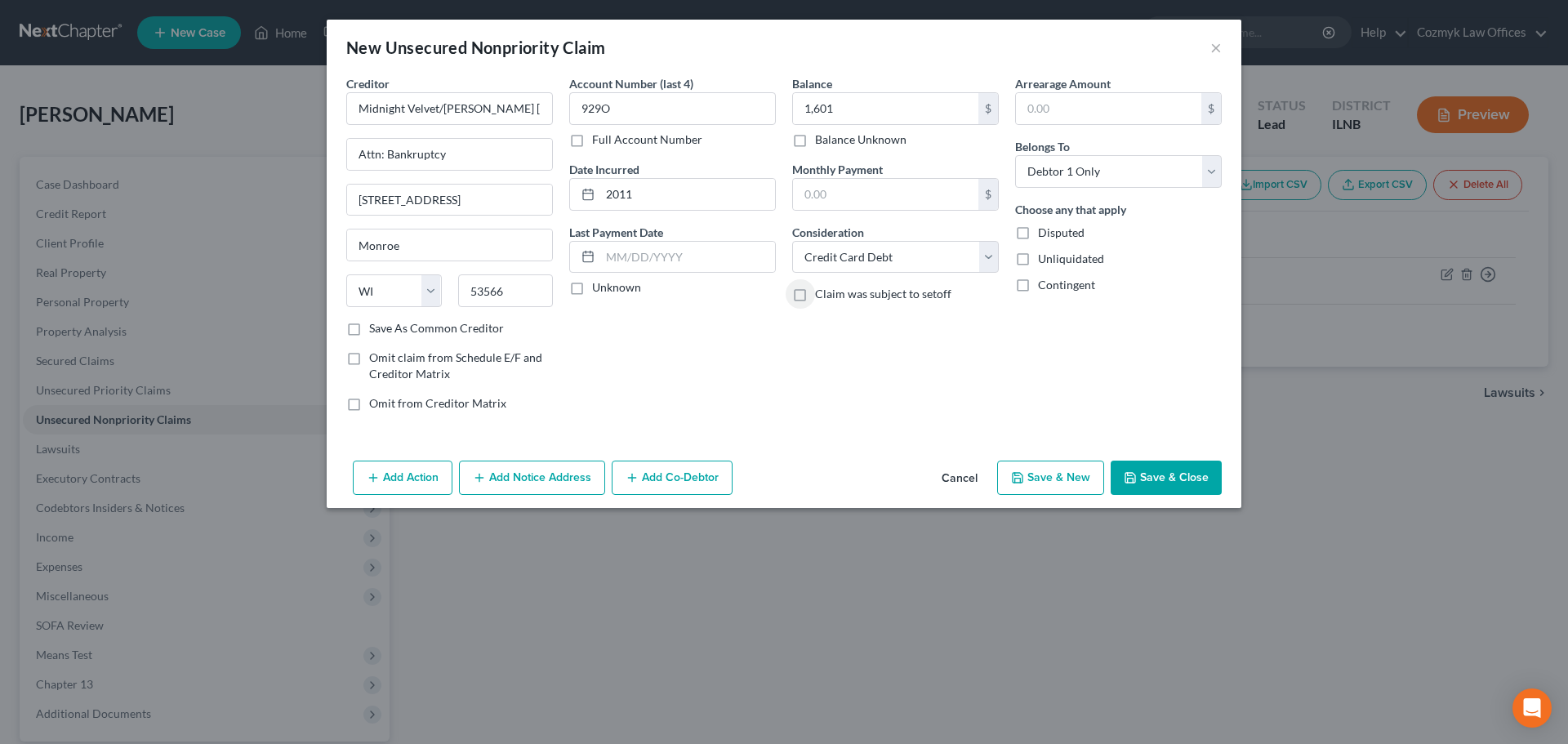
select select "0"
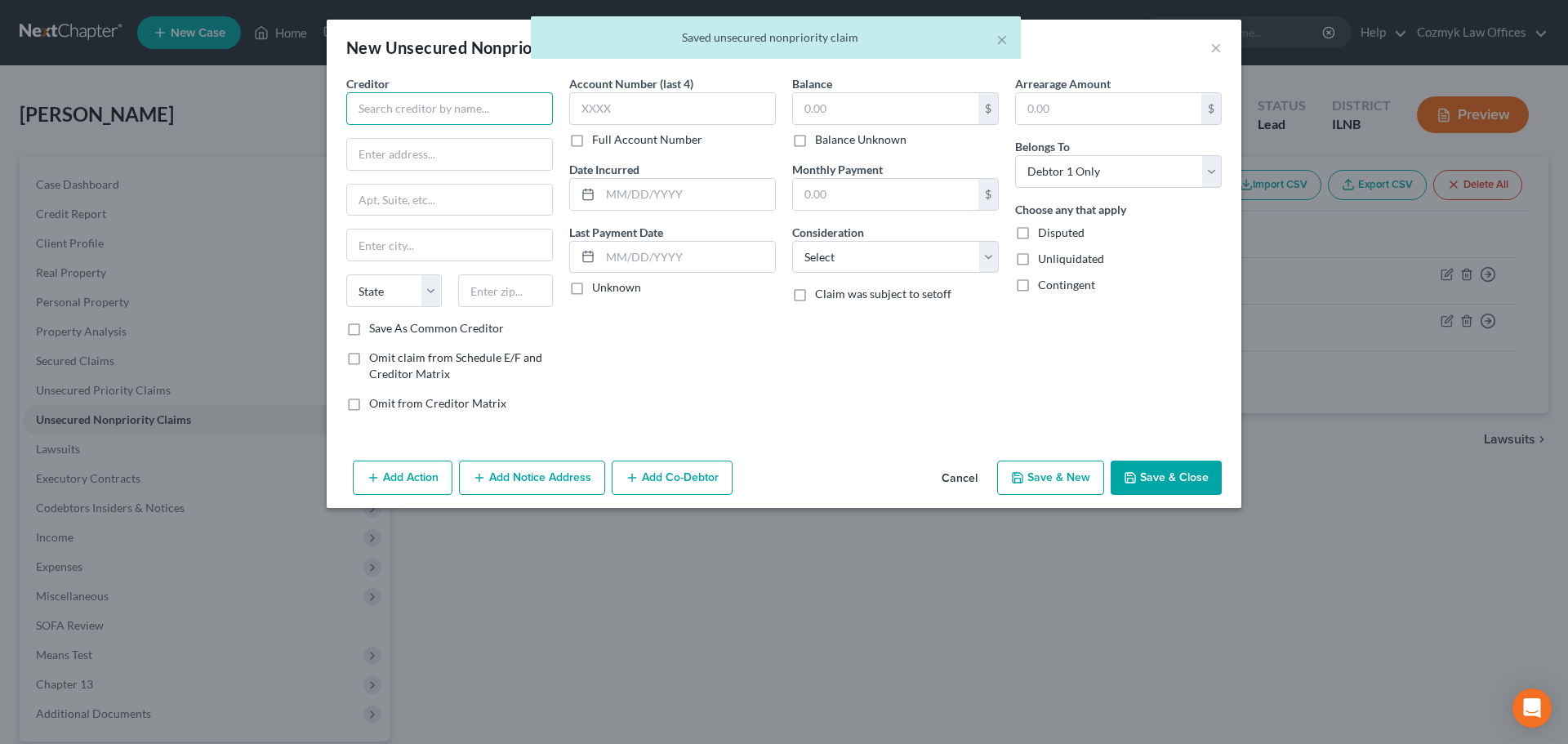
click at [459, 111] on input "text" at bounding box center [449, 108] width 206 height 33
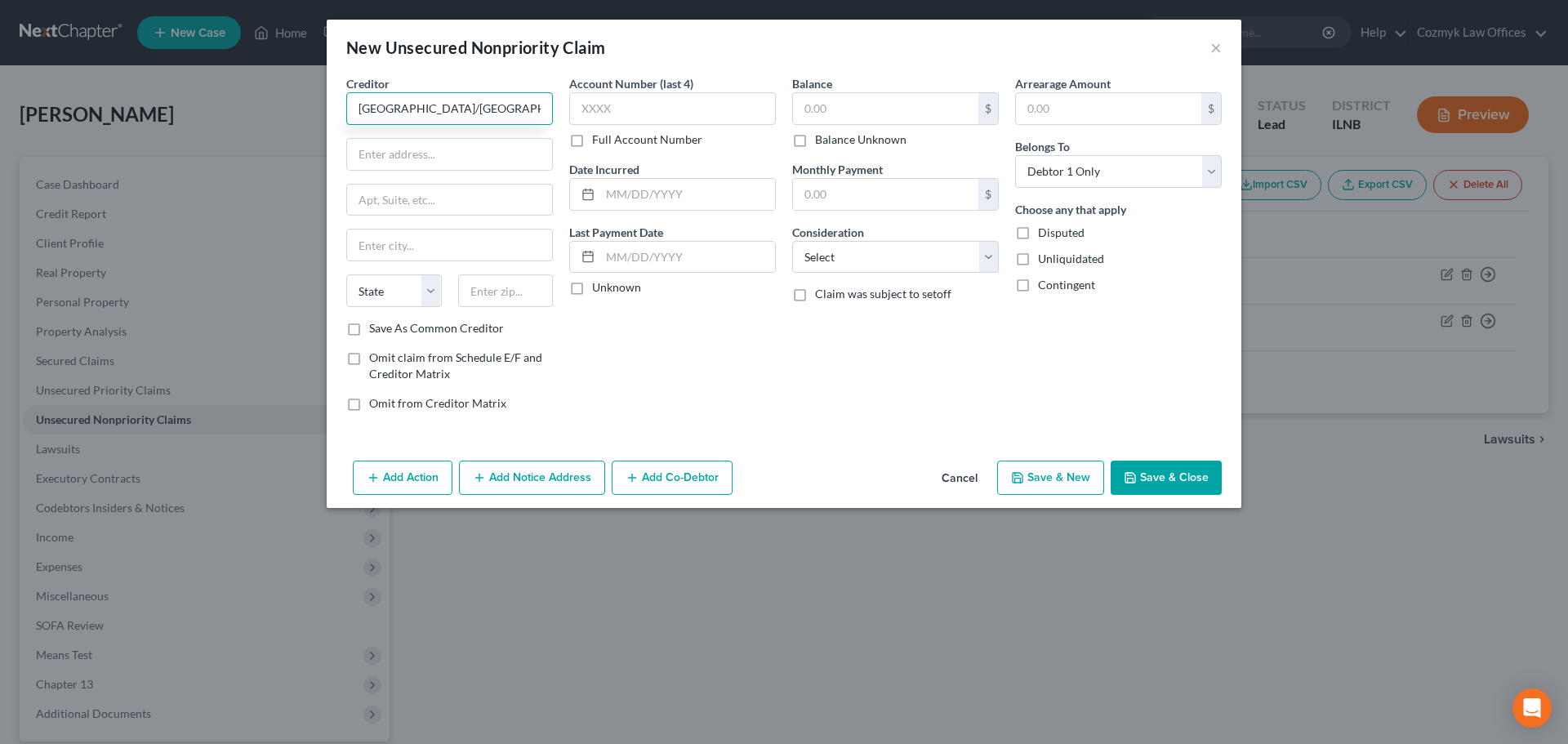
type input "[GEOGRAPHIC_DATA]/[GEOGRAPHIC_DATA]"
type input "Attn: Bankruptcy"
type input "[STREET_ADDRESS]"
type input "53566"
type input "Monroe"
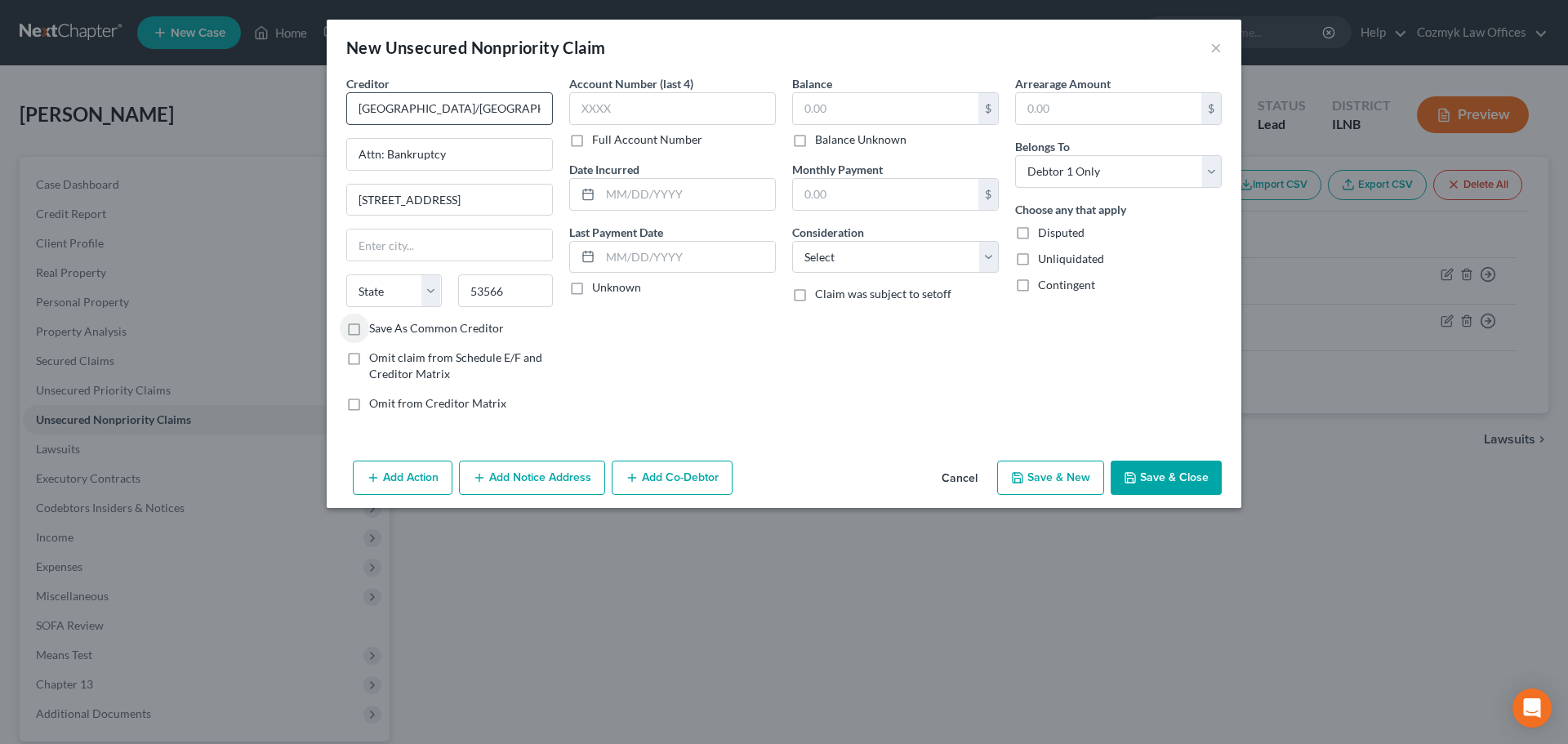
select select "52"
type input "957O"
type input "2020"
type input "492"
select select "2"
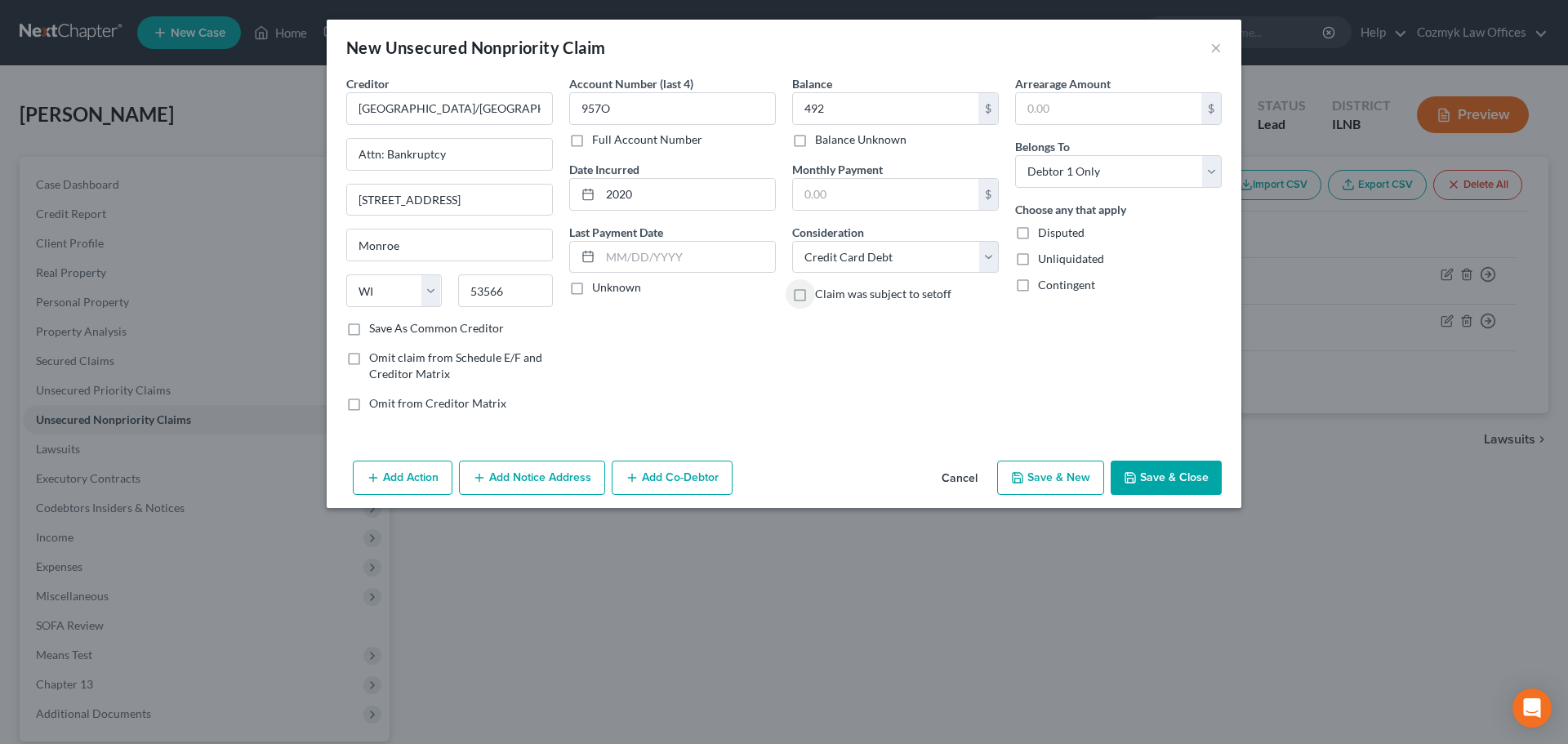
click at [1208, 484] on button "Save & Close" at bounding box center [1165, 477] width 111 height 35
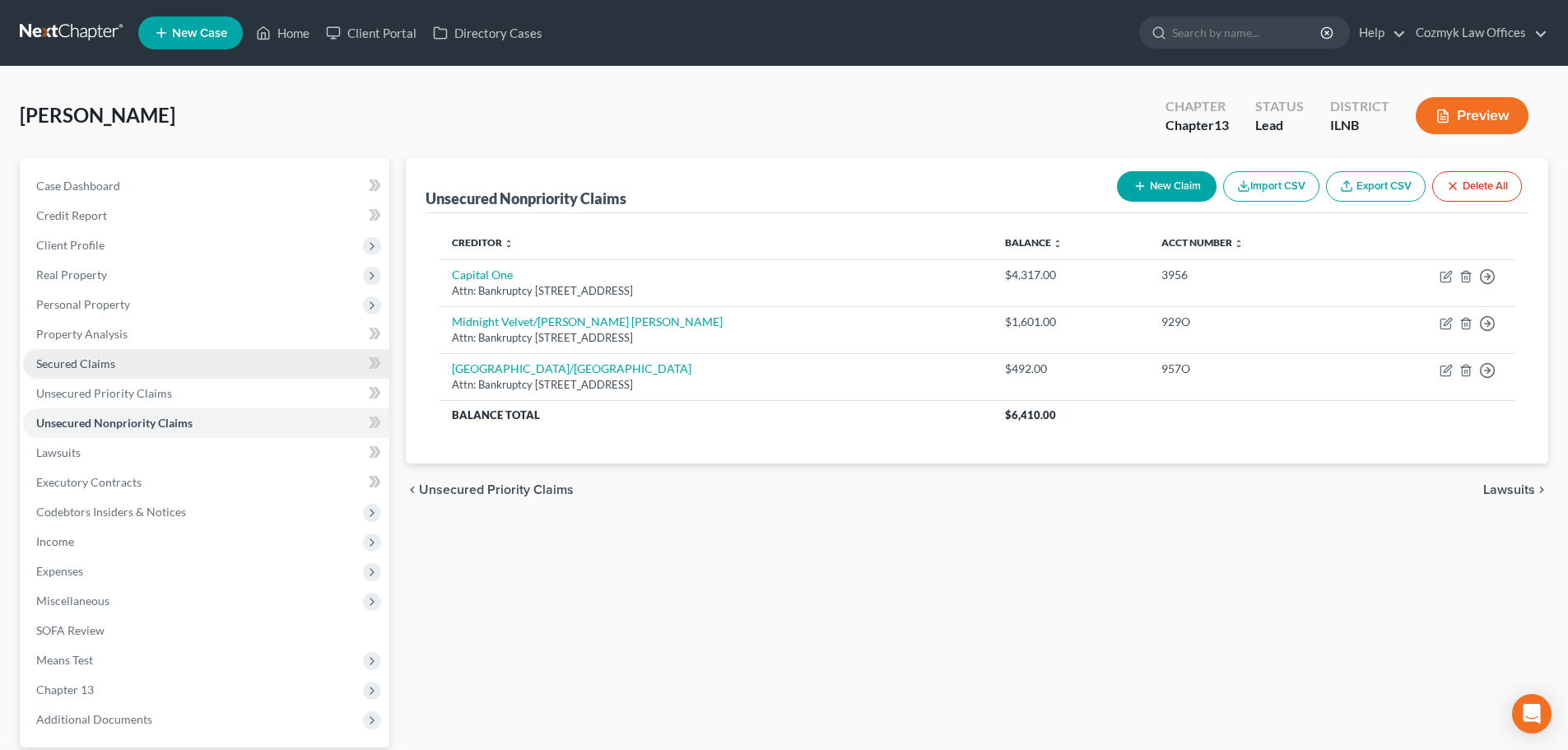
click at [75, 361] on span "Secured Claims" at bounding box center [75, 363] width 79 height 14
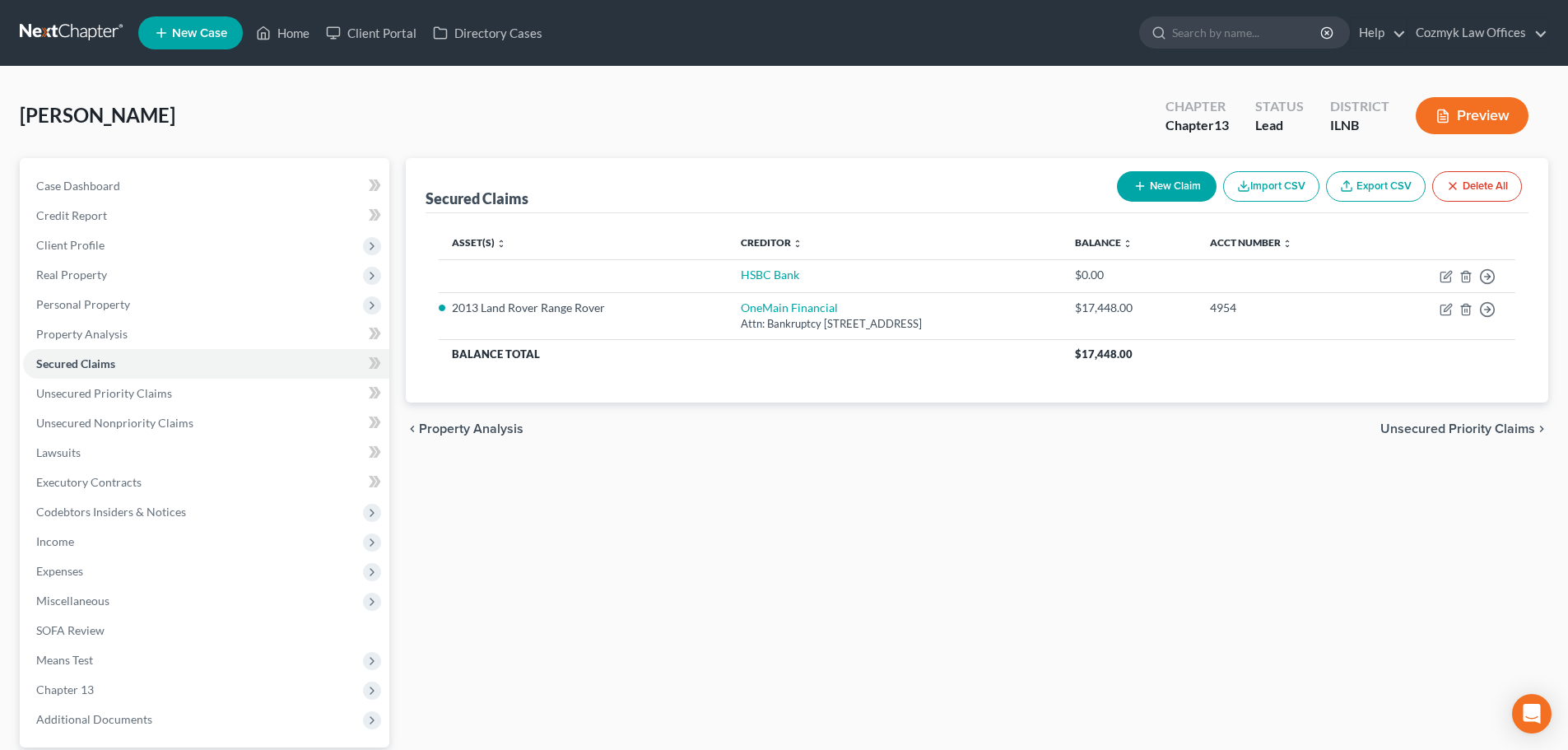
click at [1156, 174] on button "New Claim" at bounding box center [1167, 186] width 100 height 30
select select "0"
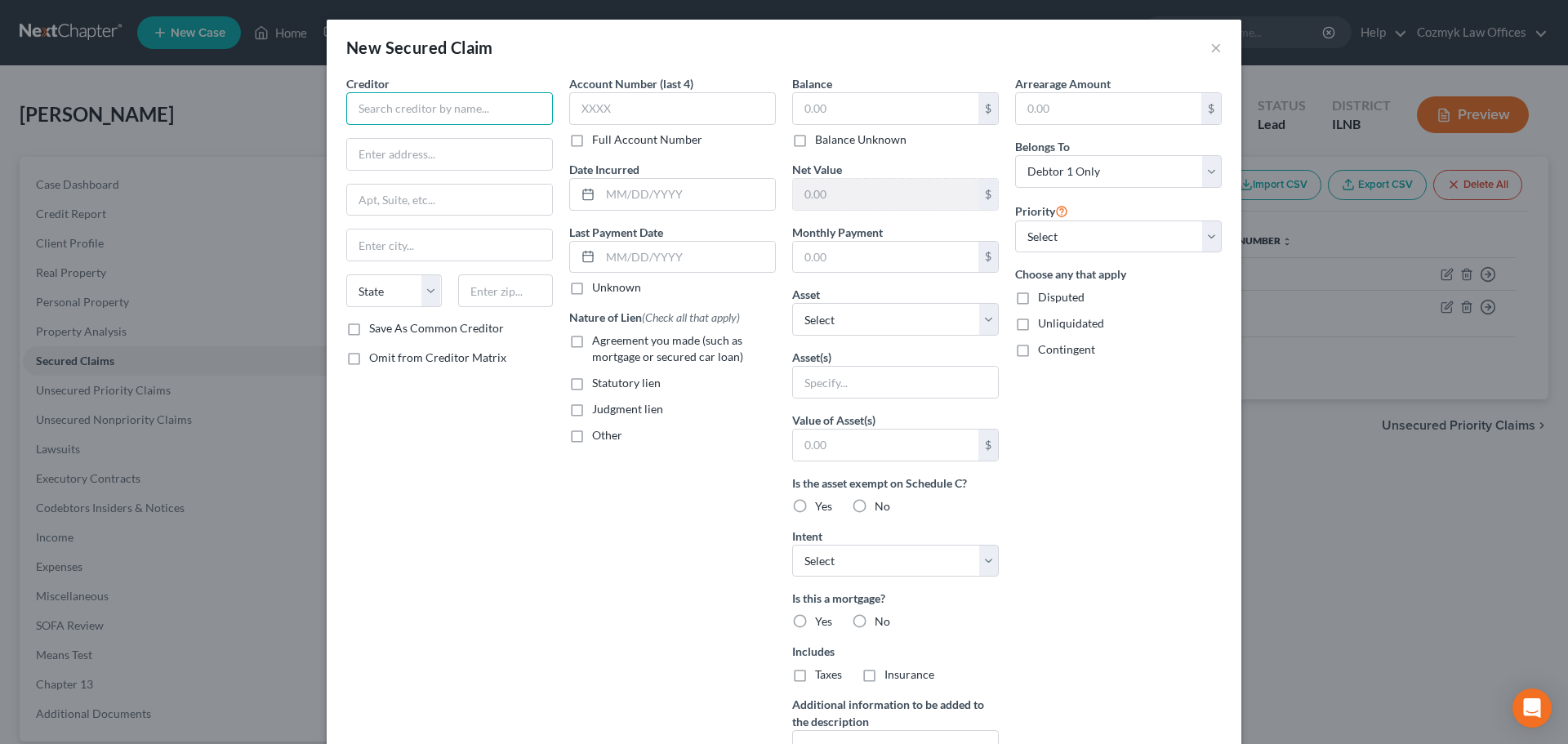
click at [432, 116] on input "text" at bounding box center [449, 108] width 206 height 33
type input "d"
type input "[PERSON_NAME]'s Auto Sales"
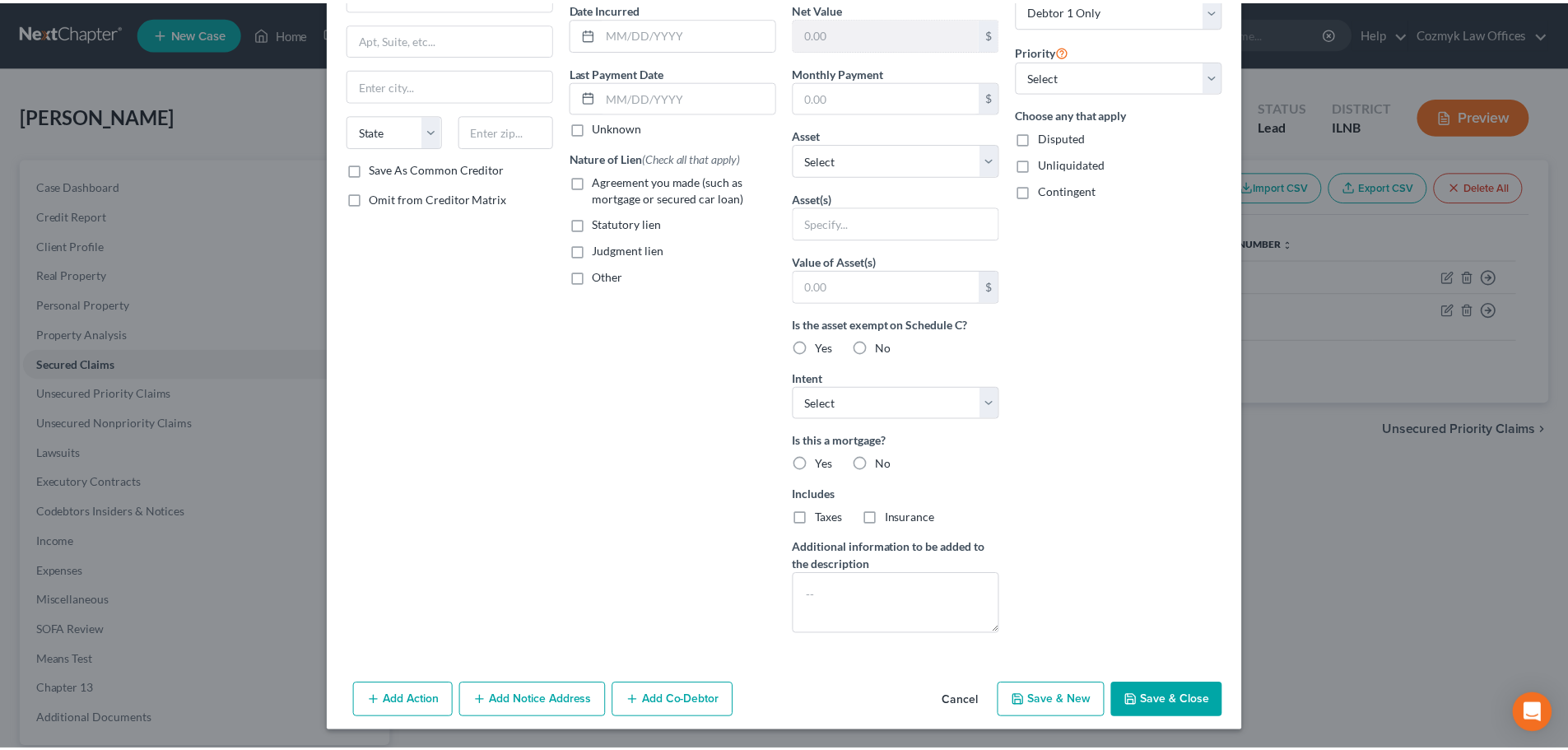
scroll to position [164, 0]
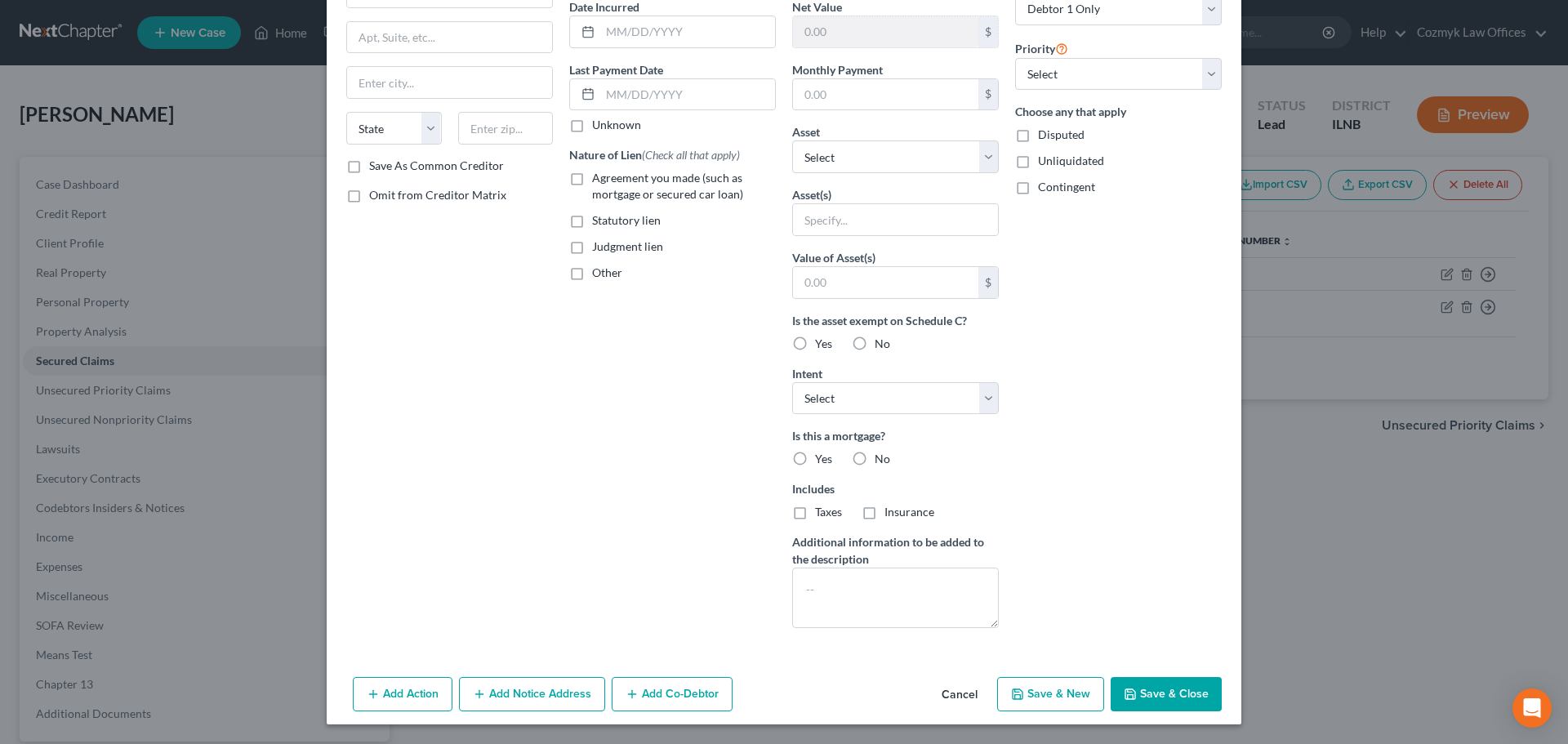
click at [943, 698] on button "Cancel" at bounding box center [959, 695] width 62 height 33
